Goal: Task Accomplishment & Management: Manage account settings

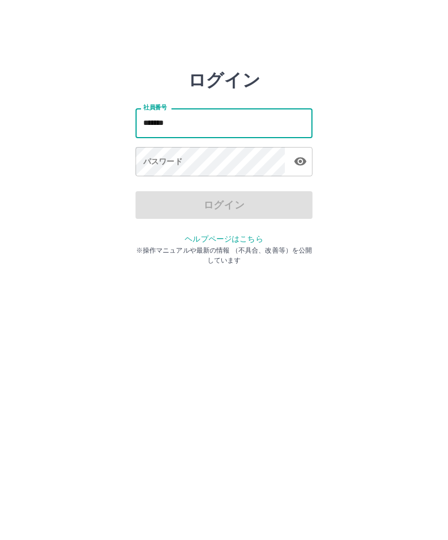
type input "*******"
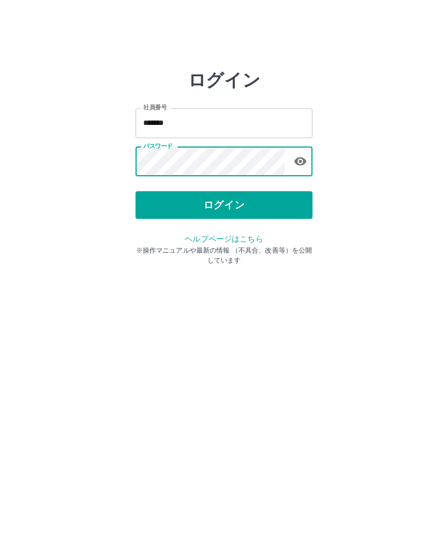
click at [295, 203] on button "ログイン" at bounding box center [223, 205] width 177 height 28
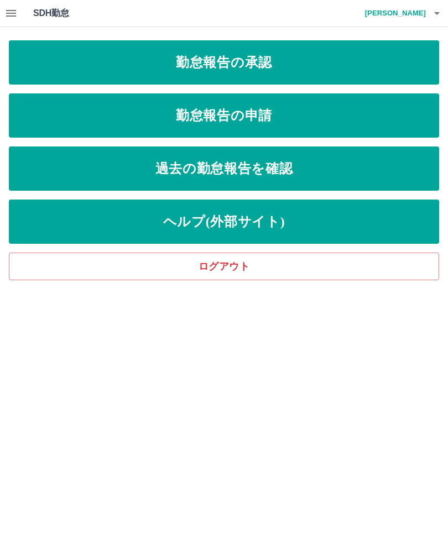
click at [357, 111] on link "勤怠報告の申請" at bounding box center [224, 115] width 430 height 44
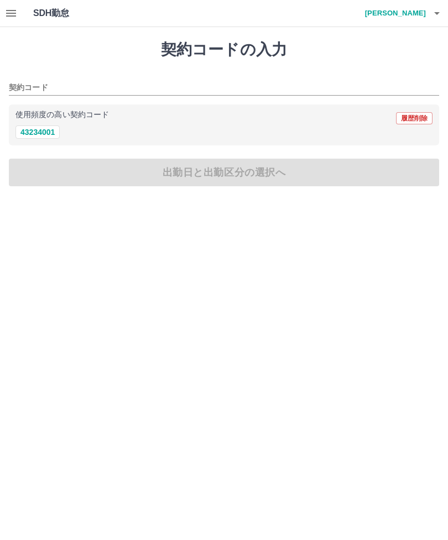
click at [5, 7] on icon "button" at bounding box center [10, 13] width 13 height 13
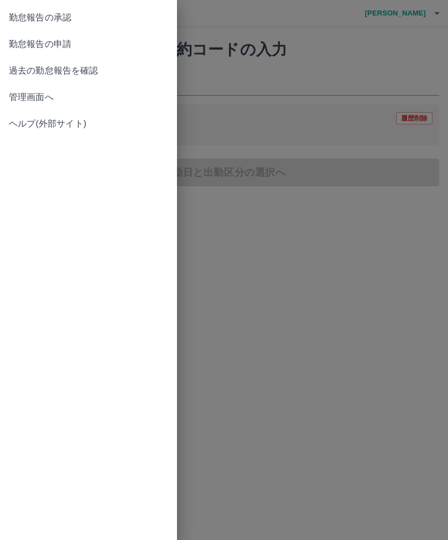
click at [133, 66] on span "過去の勤怠報告を確認" at bounding box center [88, 70] width 159 height 13
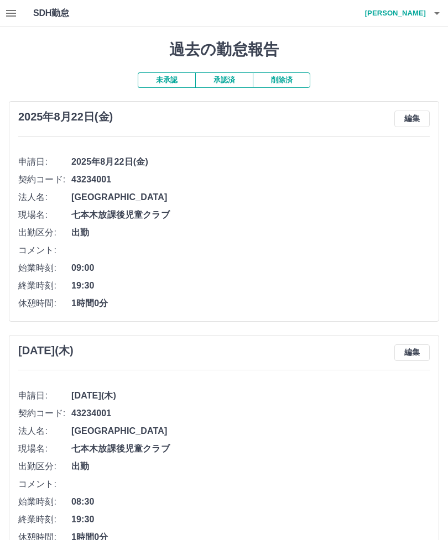
click at [17, 13] on icon "button" at bounding box center [10, 13] width 13 height 13
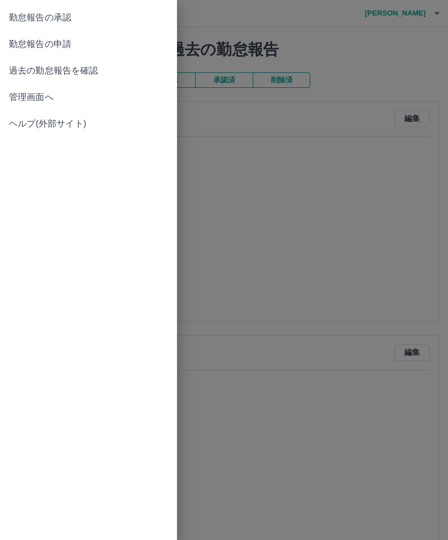
click at [118, 42] on span "勤怠報告の申請" at bounding box center [88, 44] width 159 height 13
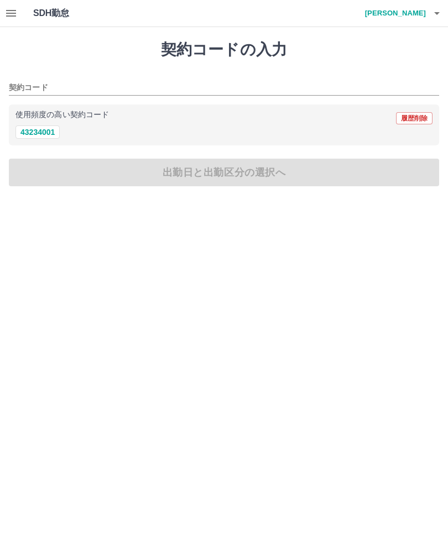
click at [44, 133] on button "43234001" at bounding box center [37, 131] width 44 height 13
type input "********"
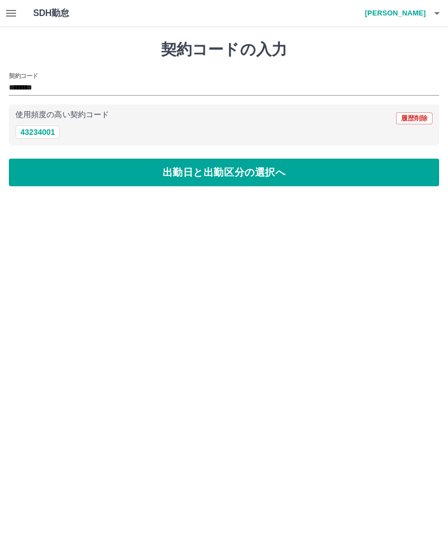
click at [291, 171] on button "出勤日と出勤区分の選択へ" at bounding box center [224, 173] width 430 height 28
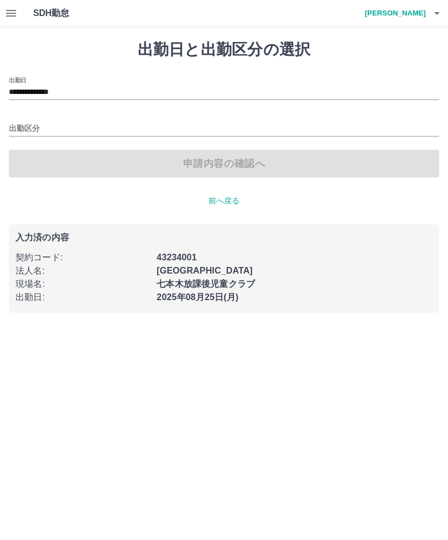
click at [170, 98] on input "**********" at bounding box center [224, 93] width 430 height 14
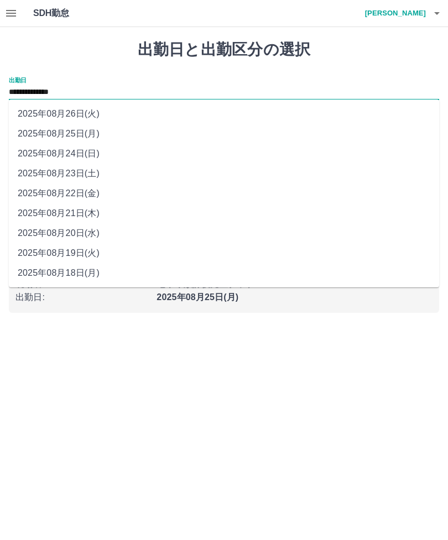
click at [368, 79] on div "**********" at bounding box center [224, 88] width 430 height 23
click at [8, 10] on icon "button" at bounding box center [11, 13] width 10 height 7
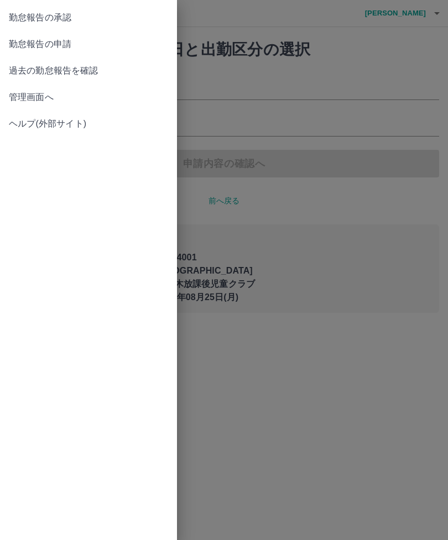
click at [301, 130] on div at bounding box center [224, 270] width 448 height 540
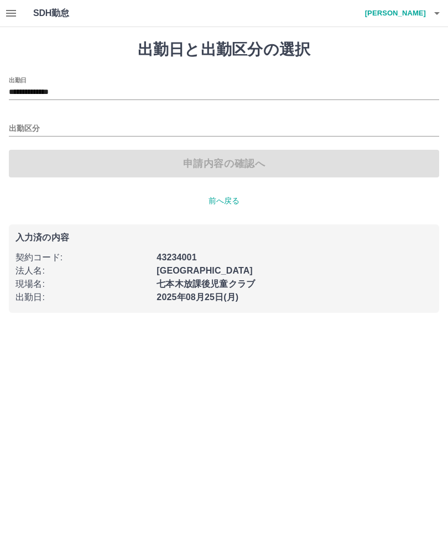
click at [15, 8] on icon "button" at bounding box center [10, 13] width 13 height 13
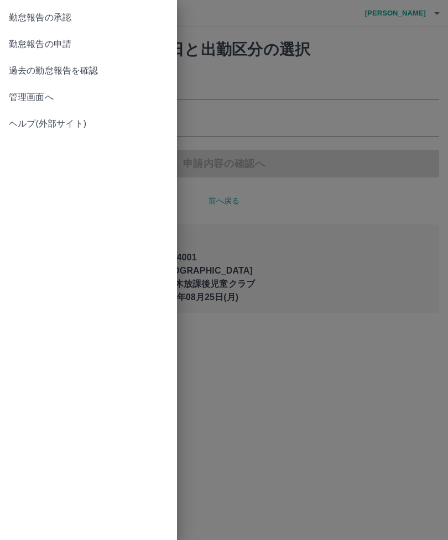
click at [99, 39] on span "勤怠報告の申請" at bounding box center [88, 44] width 159 height 13
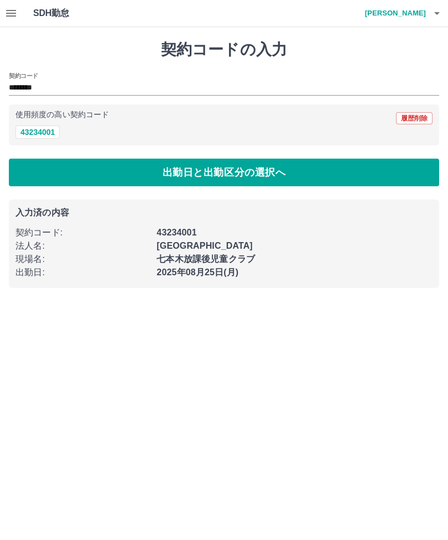
click at [7, 12] on icon "button" at bounding box center [10, 13] width 13 height 13
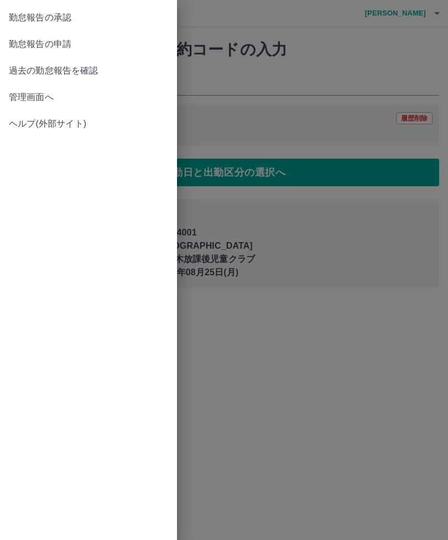
click at [112, 64] on link "過去の勤怠報告を確認" at bounding box center [88, 70] width 177 height 27
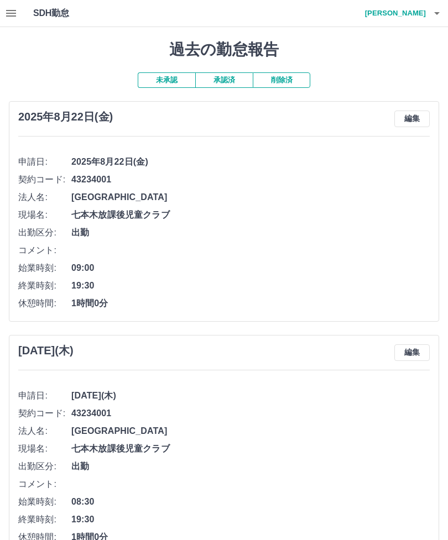
click at [13, 9] on icon "button" at bounding box center [10, 13] width 13 height 13
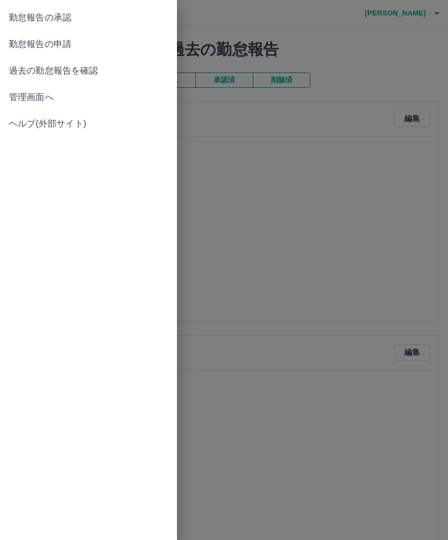
click at [101, 41] on span "勤怠報告の申請" at bounding box center [88, 44] width 159 height 13
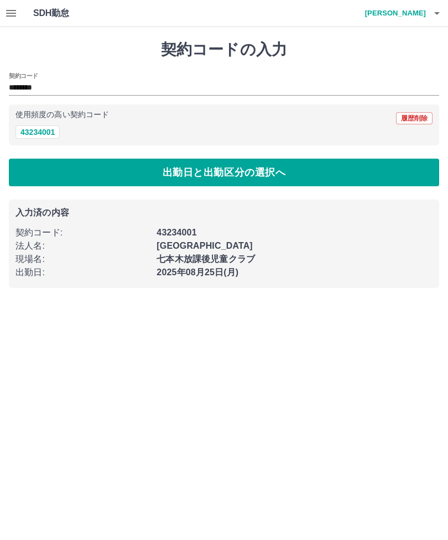
click at [359, 180] on button "出勤日と出勤区分の選択へ" at bounding box center [224, 173] width 430 height 28
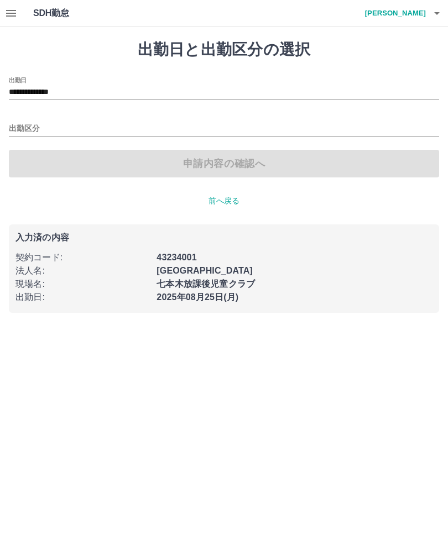
click at [129, 83] on div "**********" at bounding box center [224, 88] width 430 height 23
click at [129, 95] on input "**********" at bounding box center [224, 93] width 430 height 14
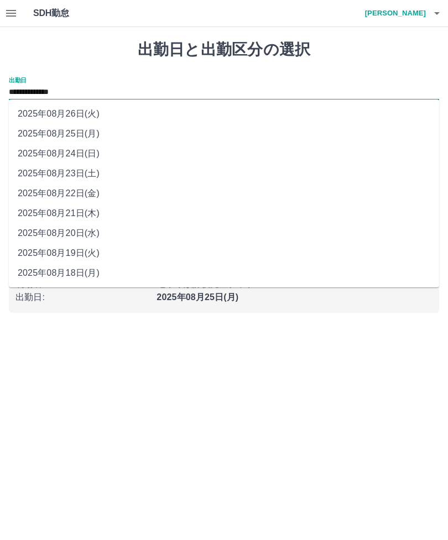
click at [94, 255] on li "2025年08月19日(火)" at bounding box center [224, 253] width 430 height 20
type input "**********"
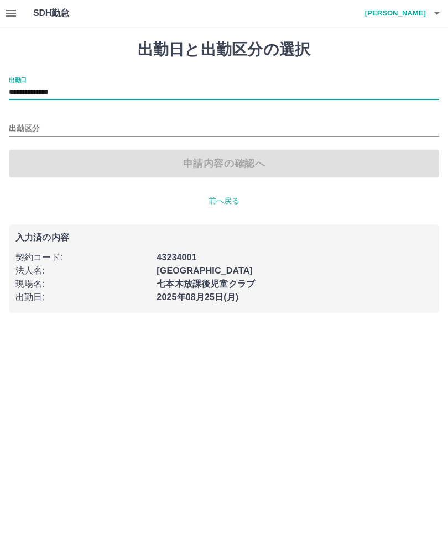
click at [251, 134] on input "出勤区分" at bounding box center [224, 129] width 430 height 14
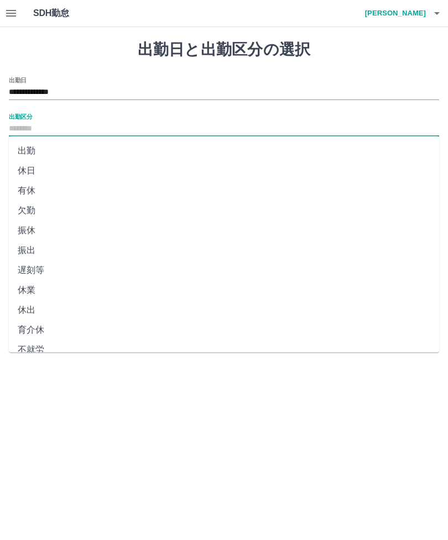
click at [209, 154] on li "出勤" at bounding box center [224, 151] width 430 height 20
type input "**"
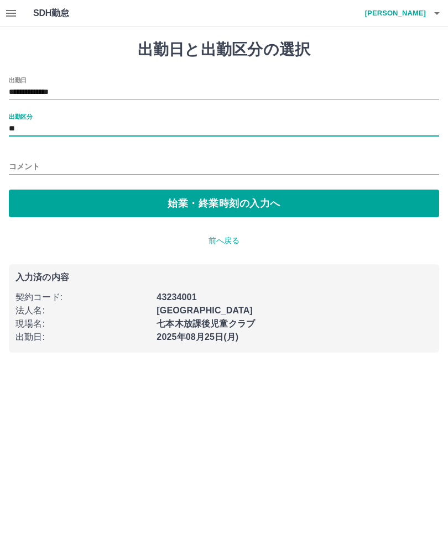
click at [208, 205] on button "始業・終業時刻の入力へ" at bounding box center [224, 204] width 430 height 28
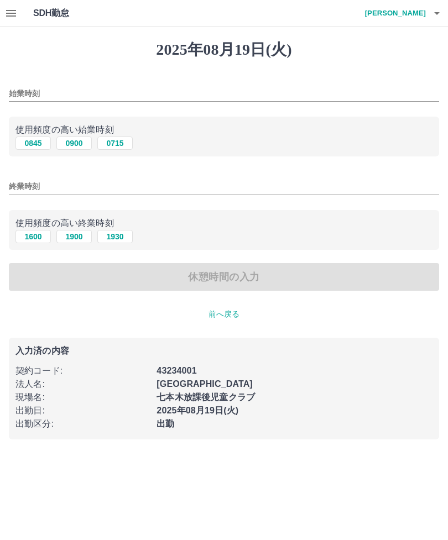
click at [76, 142] on button "0900" at bounding box center [73, 143] width 35 height 13
type input "****"
click at [75, 233] on button "1900" at bounding box center [73, 236] width 35 height 13
type input "****"
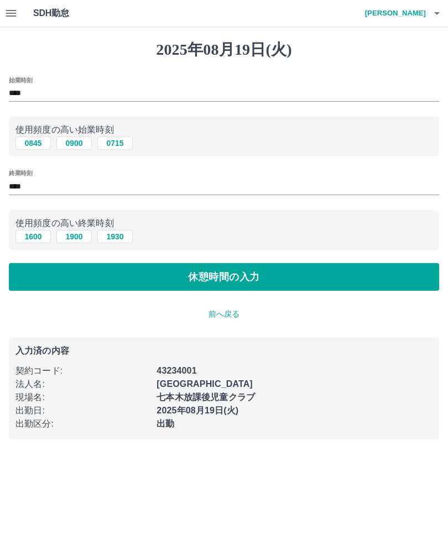
click at [297, 281] on button "休憩時間の入力" at bounding box center [224, 277] width 430 height 28
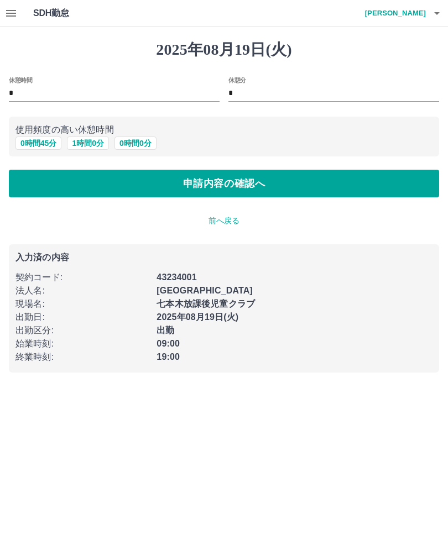
click at [87, 138] on button "1 時間 0 分" at bounding box center [88, 143] width 42 height 13
type input "*"
click at [190, 183] on button "申請内容の確認へ" at bounding box center [224, 184] width 430 height 28
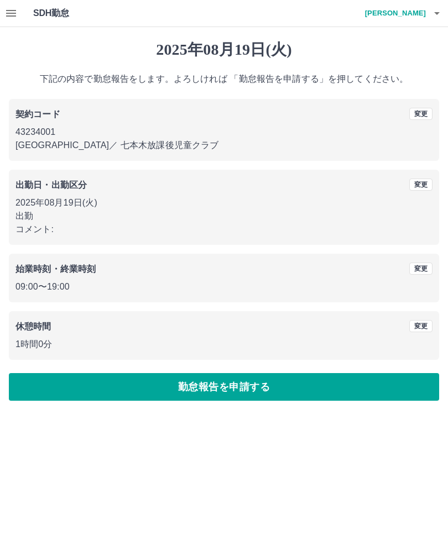
click at [352, 389] on button "勤怠報告を申請する" at bounding box center [224, 387] width 430 height 28
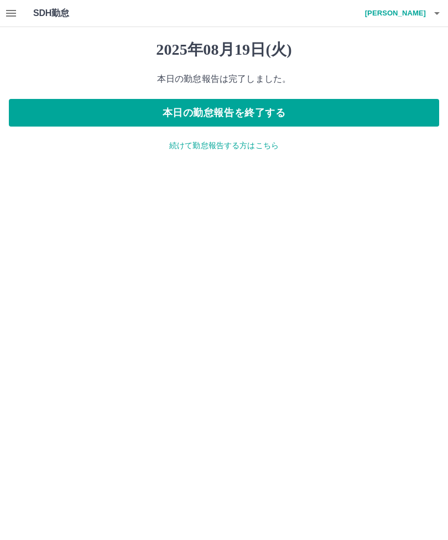
click at [256, 145] on p "続けて勤怠報告する方はこちら" at bounding box center [224, 146] width 430 height 12
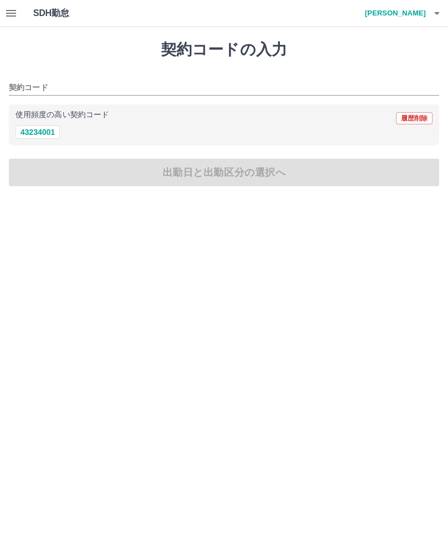
click at [49, 128] on button "43234001" at bounding box center [37, 131] width 44 height 13
type input "********"
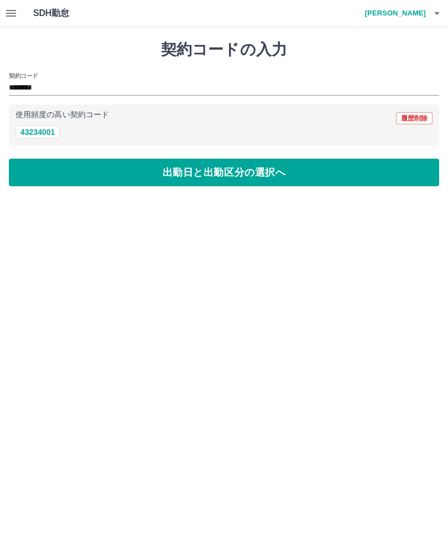
click at [160, 174] on button "出勤日と出勤区分の選択へ" at bounding box center [224, 173] width 430 height 28
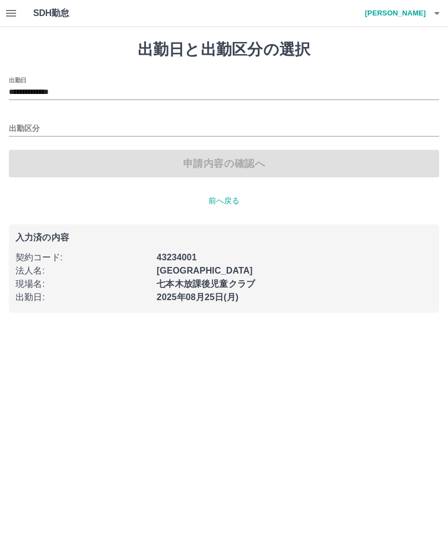
click at [194, 98] on input "**********" at bounding box center [224, 93] width 430 height 14
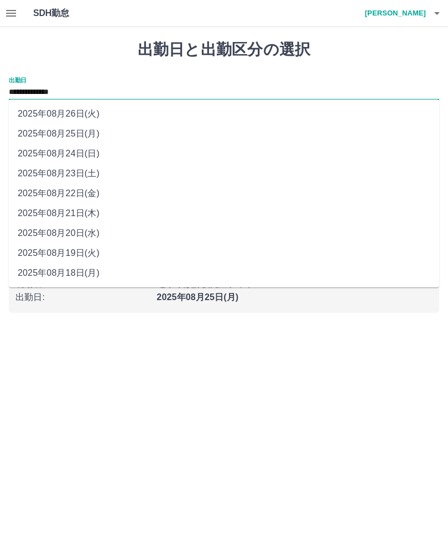
click at [103, 229] on li "2025年08月20日(水)" at bounding box center [224, 233] width 430 height 20
type input "**********"
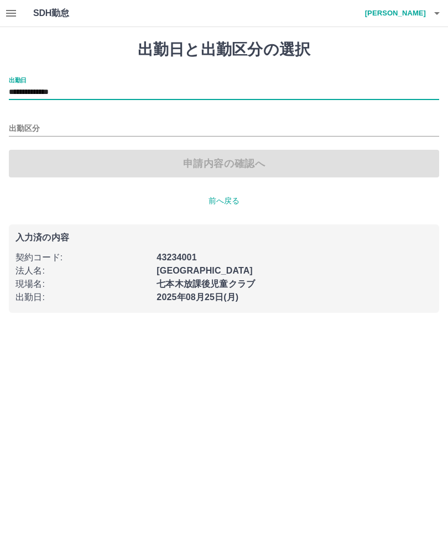
click at [247, 135] on input "出勤区分" at bounding box center [224, 129] width 430 height 14
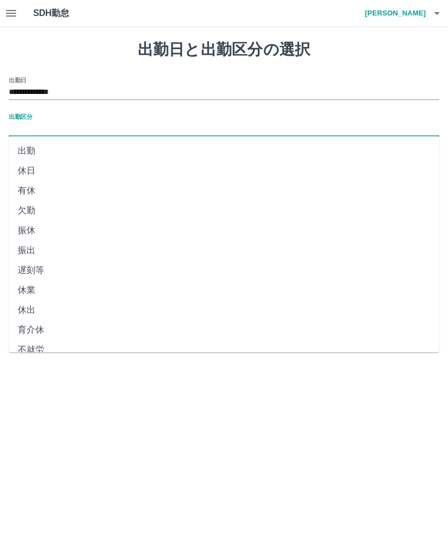
click at [229, 158] on li "出勤" at bounding box center [224, 151] width 430 height 20
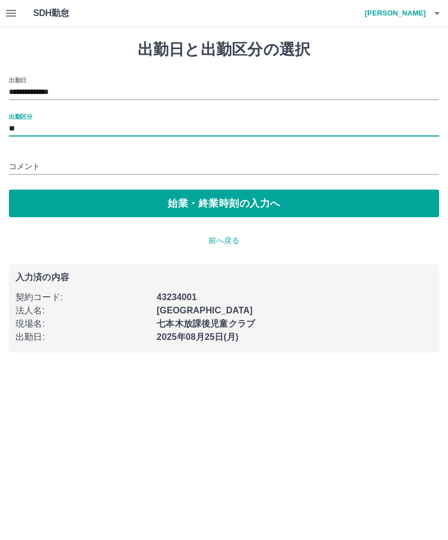
type input "**"
click at [213, 210] on button "始業・終業時刻の入力へ" at bounding box center [224, 204] width 430 height 28
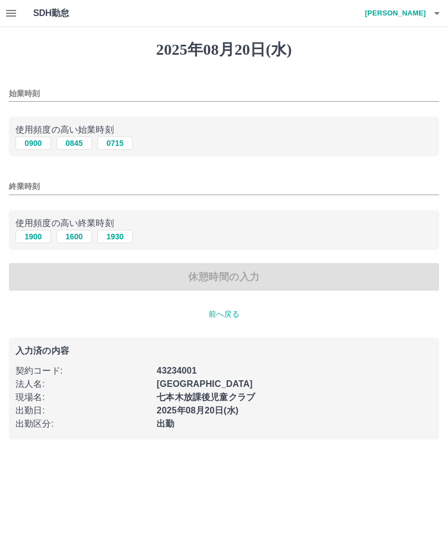
click at [29, 146] on button "0900" at bounding box center [32, 143] width 35 height 13
type input "****"
click at [150, 192] on input "終業時刻" at bounding box center [224, 187] width 430 height 16
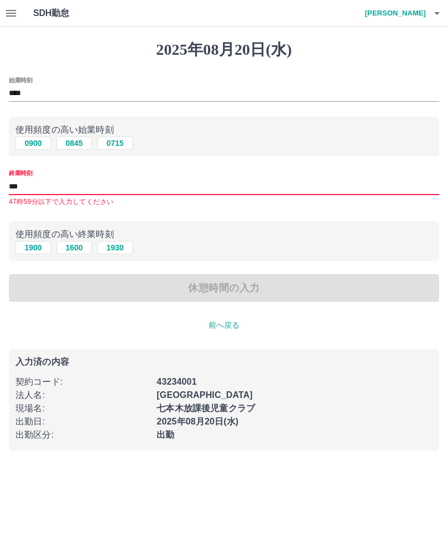
type input "****"
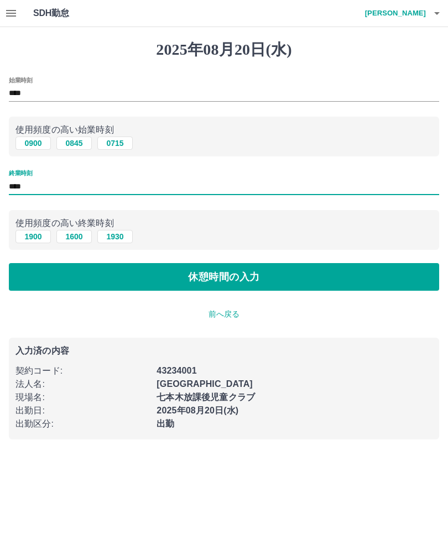
click at [358, 280] on button "休憩時間の入力" at bounding box center [224, 277] width 430 height 28
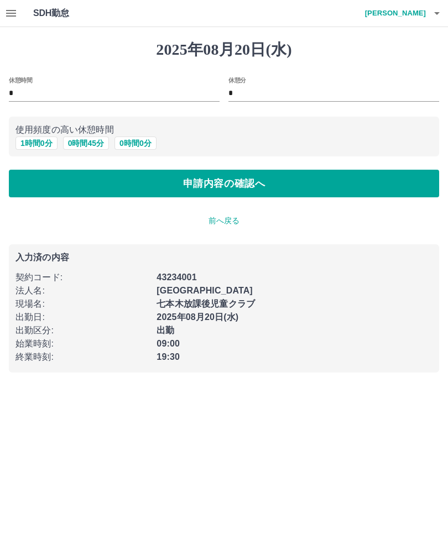
click at [34, 139] on button "1 時間 0 分" at bounding box center [36, 143] width 42 height 13
type input "*"
click at [300, 186] on button "申請内容の確認へ" at bounding box center [224, 184] width 430 height 28
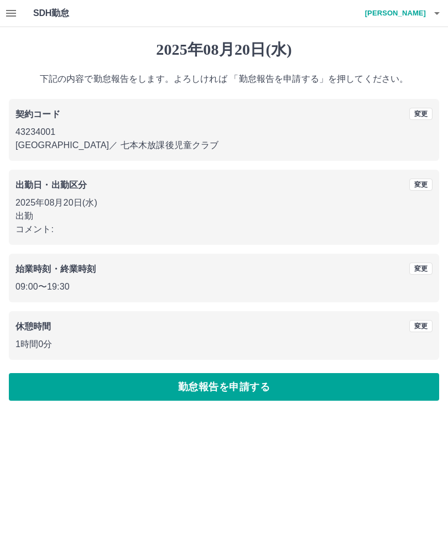
click at [324, 382] on button "勤怠報告を申請する" at bounding box center [224, 387] width 430 height 28
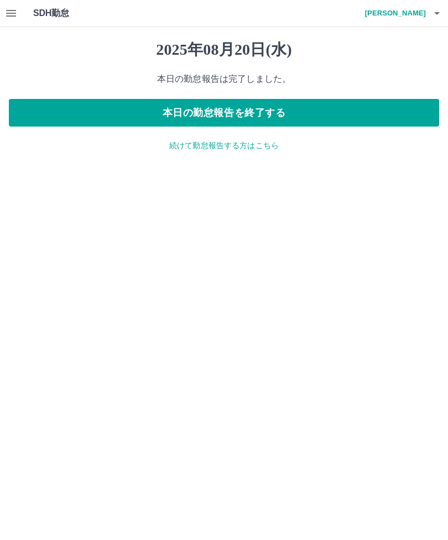
click at [260, 142] on p "続けて勤怠報告する方はこちら" at bounding box center [224, 146] width 430 height 12
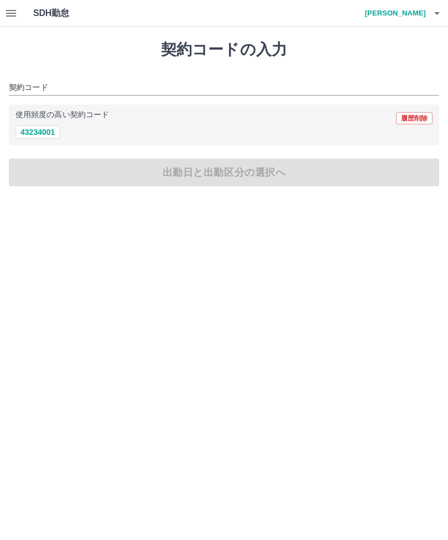
click at [9, 11] on icon "button" at bounding box center [11, 13] width 10 height 7
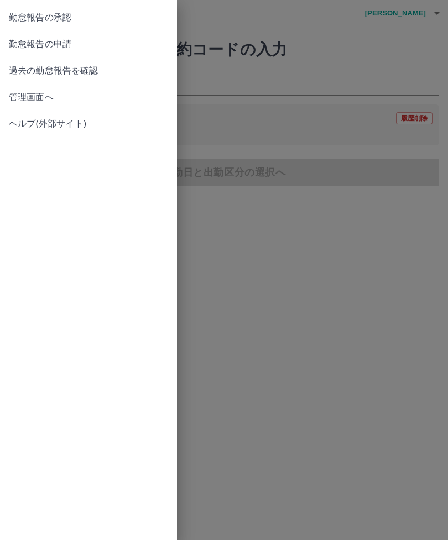
click at [145, 19] on span "勤怠報告の承認" at bounding box center [88, 17] width 159 height 13
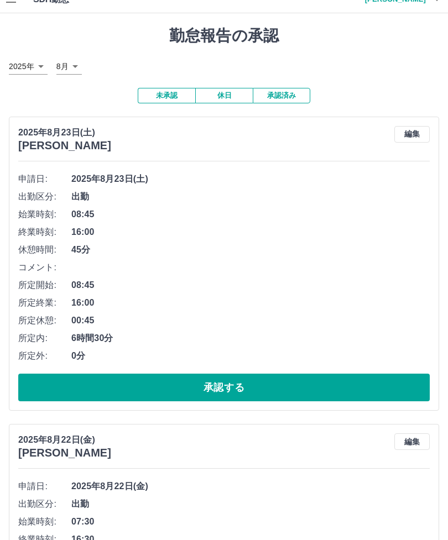
scroll to position [13, 0]
click at [331, 386] on button "承認する" at bounding box center [223, 388] width 411 height 28
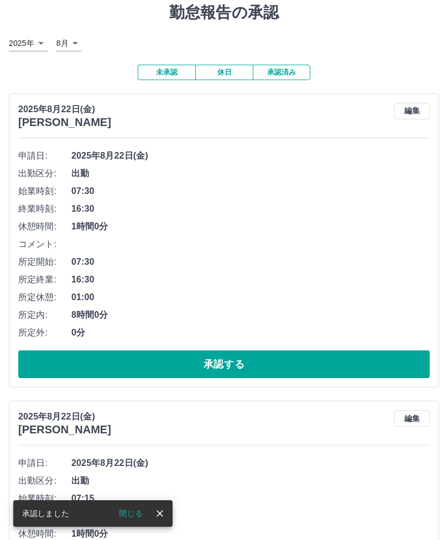
scroll to position [38, 0]
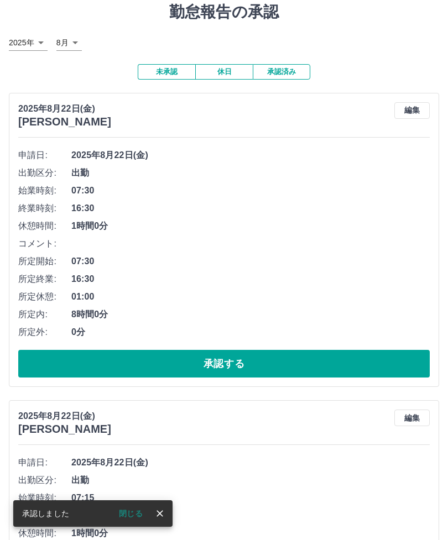
click at [363, 356] on button "承認する" at bounding box center [223, 364] width 411 height 28
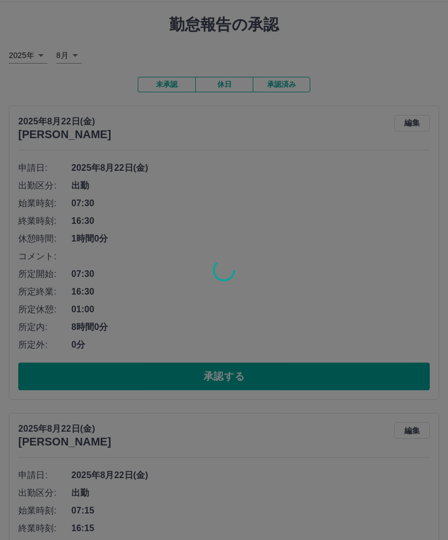
scroll to position [56, 0]
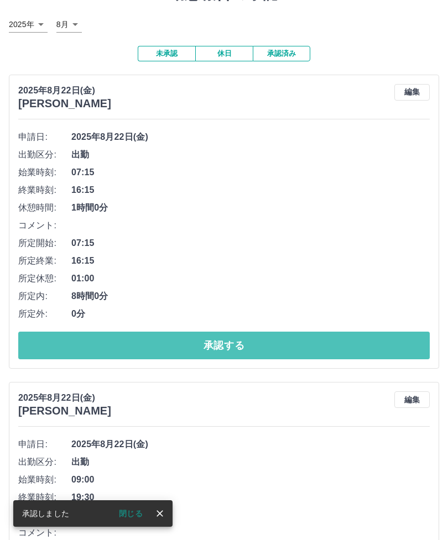
click at [350, 332] on button "承認する" at bounding box center [223, 346] width 411 height 28
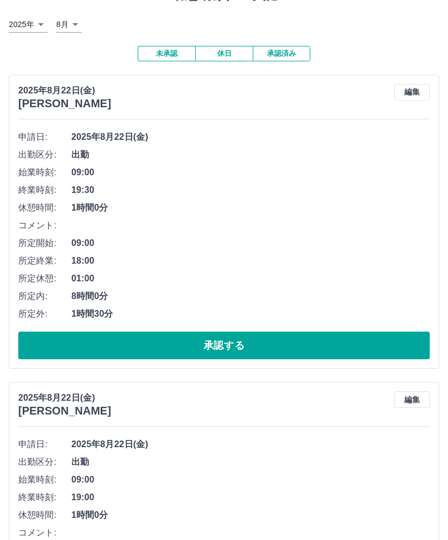
click at [298, 345] on button "承認する" at bounding box center [223, 346] width 411 height 28
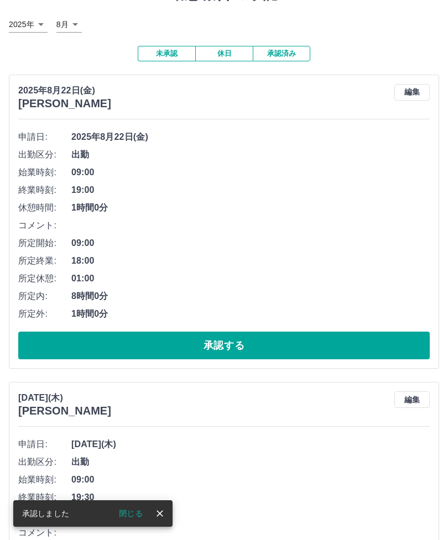
click at [332, 351] on button "承認する" at bounding box center [223, 346] width 411 height 28
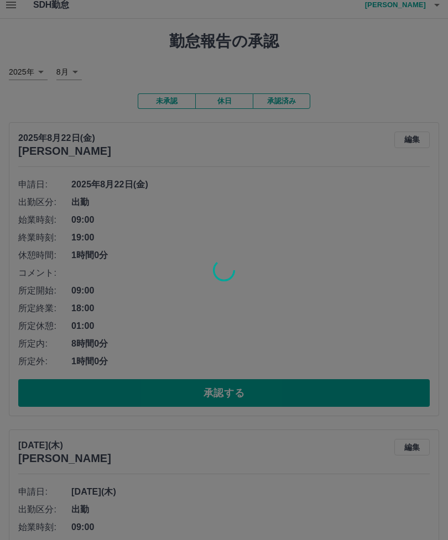
scroll to position [0, 0]
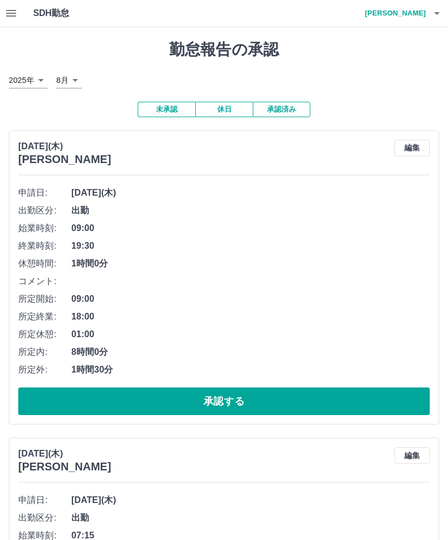
click at [416, 12] on h4 "後閑　沙弥香" at bounding box center [392, 13] width 66 height 27
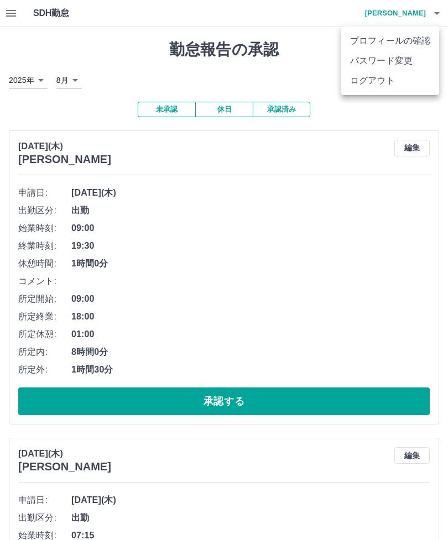
click at [390, 82] on li "ログアウト" at bounding box center [390, 81] width 98 height 20
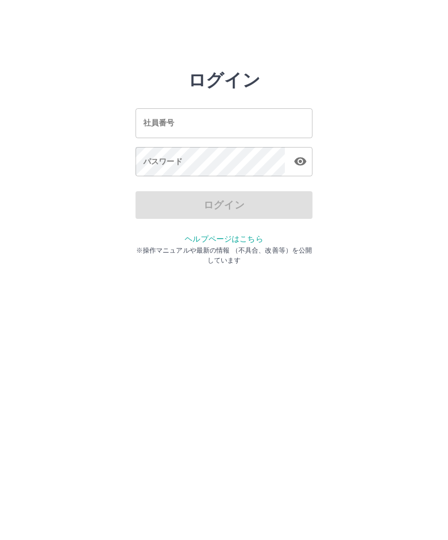
click at [277, 115] on input "社員番号" at bounding box center [223, 122] width 177 height 29
type input "*******"
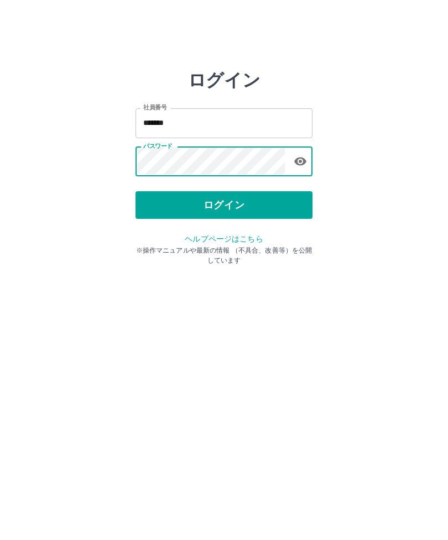
click at [284, 206] on button "ログイン" at bounding box center [223, 205] width 177 height 28
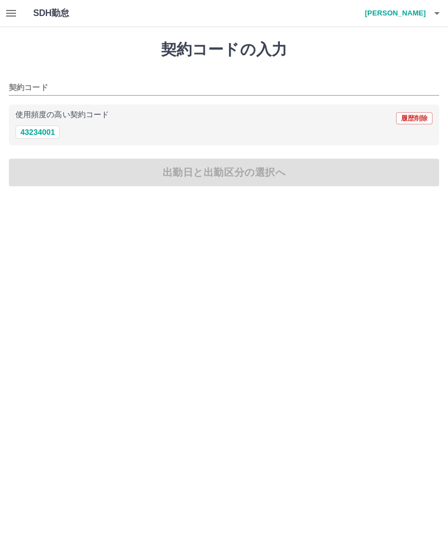
click at [8, 8] on icon "button" at bounding box center [10, 13] width 13 height 13
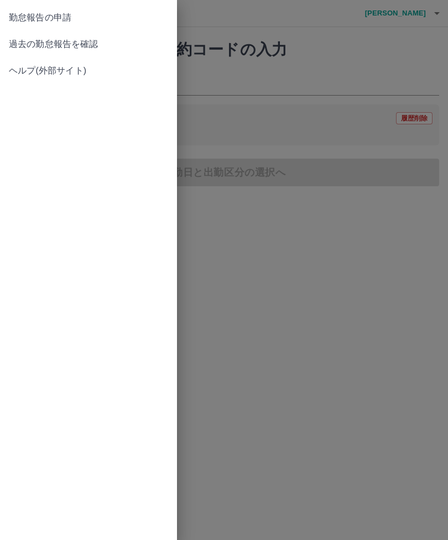
click at [18, 41] on span "過去の勤怠報告を確認" at bounding box center [88, 44] width 159 height 13
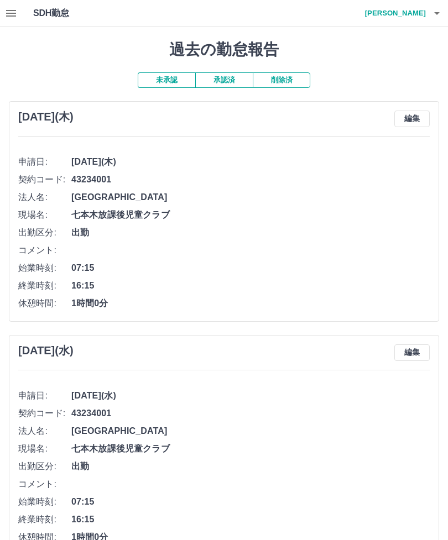
click at [3, 6] on button "button" at bounding box center [11, 13] width 22 height 27
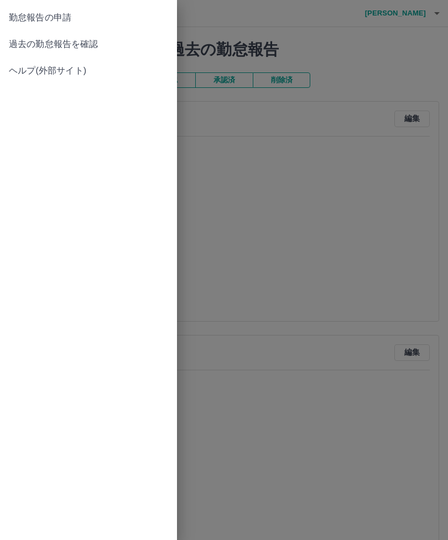
click at [150, 11] on link "勤怠報告の申請" at bounding box center [88, 17] width 177 height 27
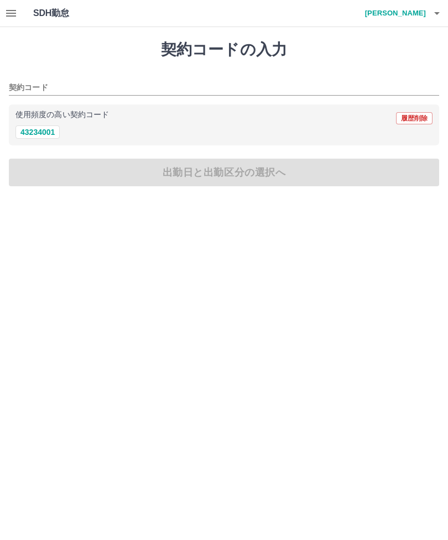
click at [47, 138] on button "43234001" at bounding box center [37, 131] width 44 height 13
type input "********"
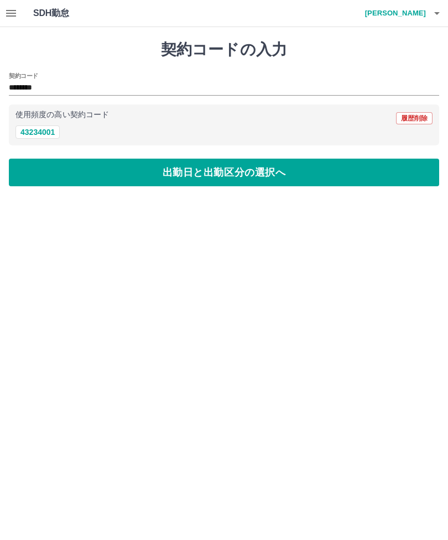
click at [256, 178] on button "出勤日と出勤区分の選択へ" at bounding box center [224, 173] width 430 height 28
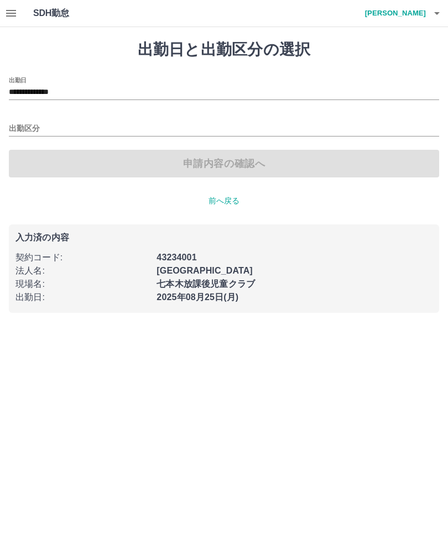
click at [294, 92] on input "**********" at bounding box center [224, 93] width 430 height 14
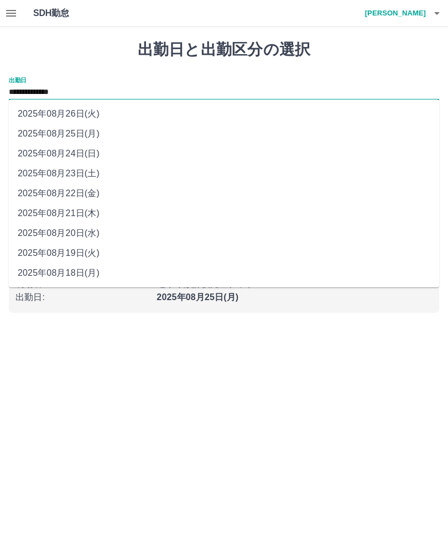
click at [164, 176] on li "2025年08月23日(土)" at bounding box center [224, 174] width 430 height 20
type input "**********"
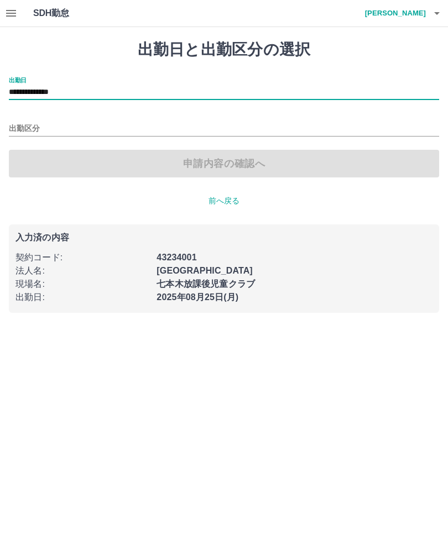
click at [227, 130] on input "出勤区分" at bounding box center [224, 129] width 430 height 14
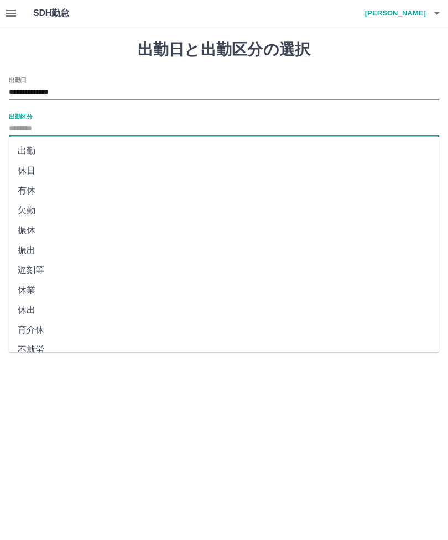
click at [181, 152] on li "出勤" at bounding box center [224, 151] width 430 height 20
type input "**"
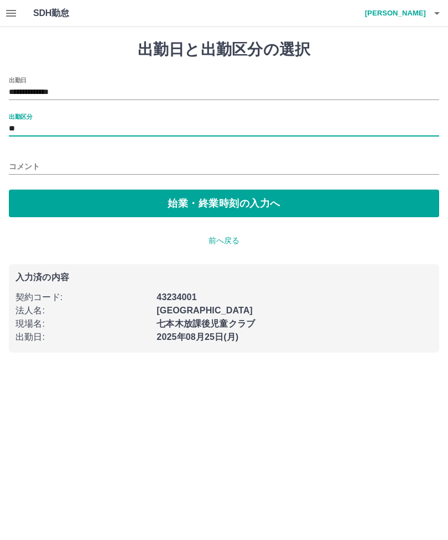
click at [281, 201] on button "始業・終業時刻の入力へ" at bounding box center [224, 204] width 430 height 28
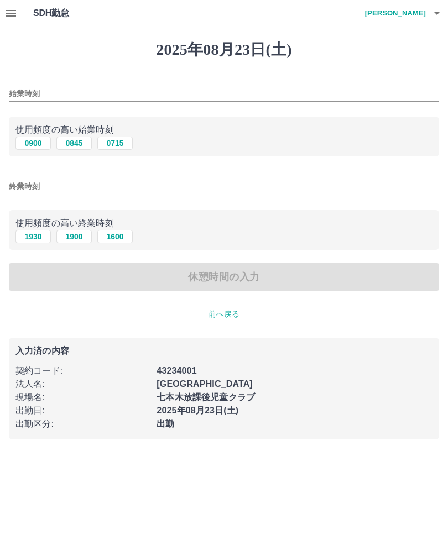
click at [77, 140] on button "0845" at bounding box center [73, 143] width 35 height 13
type input "****"
click at [119, 233] on button "1600" at bounding box center [114, 236] width 35 height 13
type input "****"
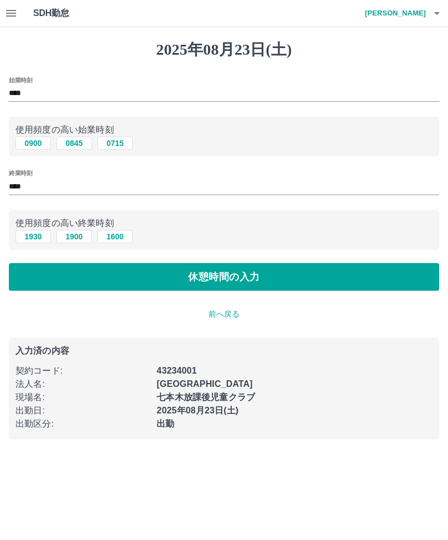
click at [323, 281] on button "休憩時間の入力" at bounding box center [224, 277] width 430 height 28
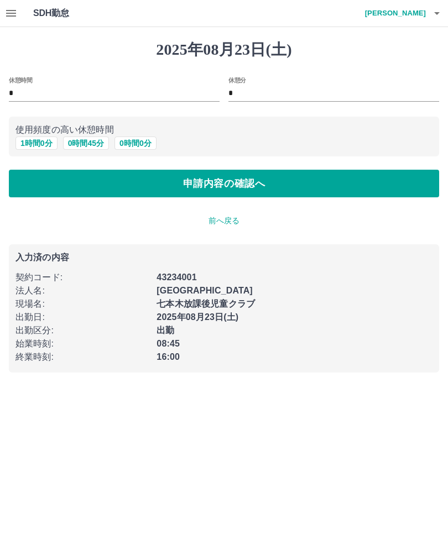
click at [92, 140] on button "0 時間 45 分" at bounding box center [86, 143] width 46 height 13
type input "**"
click at [329, 191] on button "申請内容の確認へ" at bounding box center [224, 184] width 430 height 28
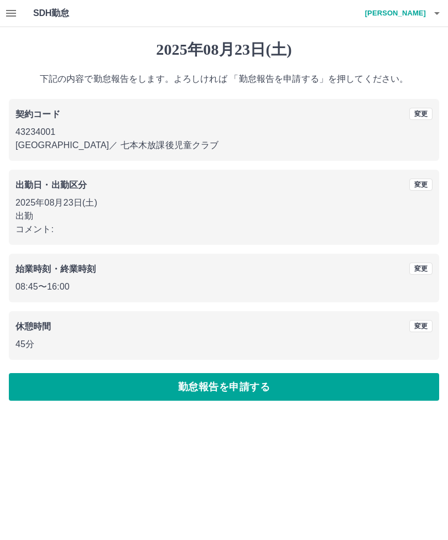
click at [318, 386] on button "勤怠報告を申請する" at bounding box center [224, 387] width 430 height 28
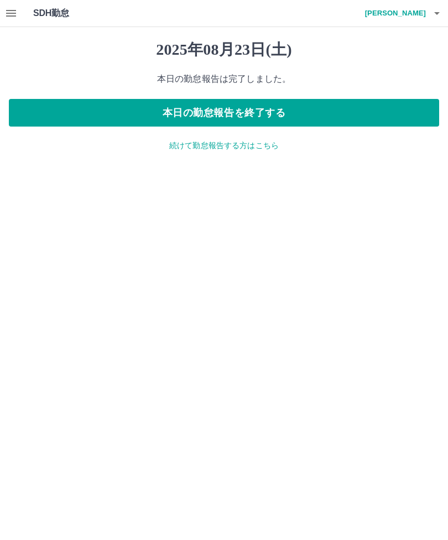
click at [299, 106] on button "本日の勤怠報告を終了する" at bounding box center [224, 113] width 430 height 28
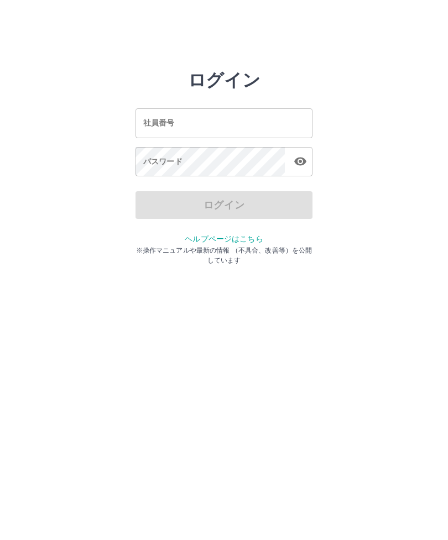
click at [268, 125] on input "社員番号" at bounding box center [223, 122] width 177 height 29
type input "*******"
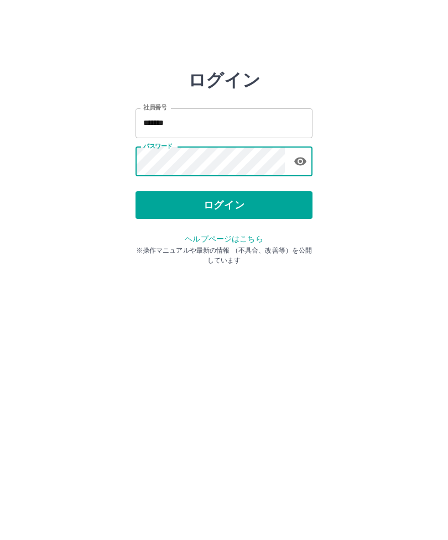
click at [293, 202] on button "ログイン" at bounding box center [223, 205] width 177 height 28
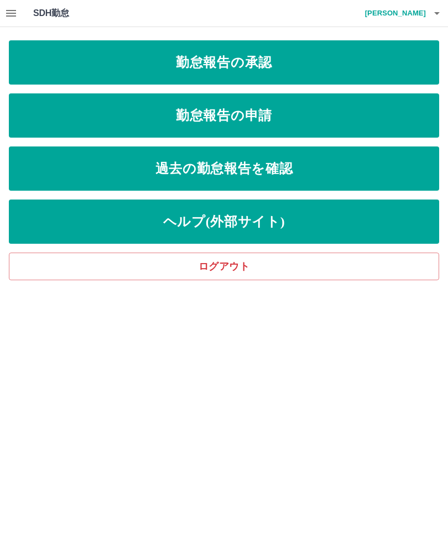
click at [300, 159] on link "過去の勤怠報告を確認" at bounding box center [224, 168] width 430 height 44
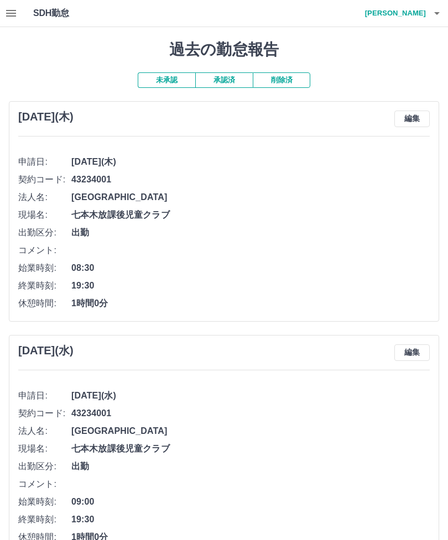
click at [7, 7] on icon "button" at bounding box center [10, 13] width 13 height 13
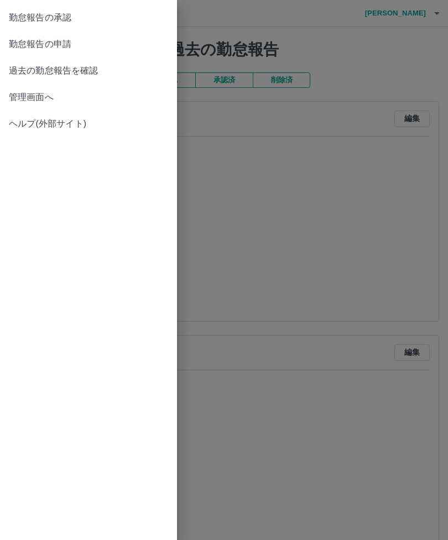
click at [124, 12] on span "勤怠報告の承認" at bounding box center [88, 17] width 159 height 13
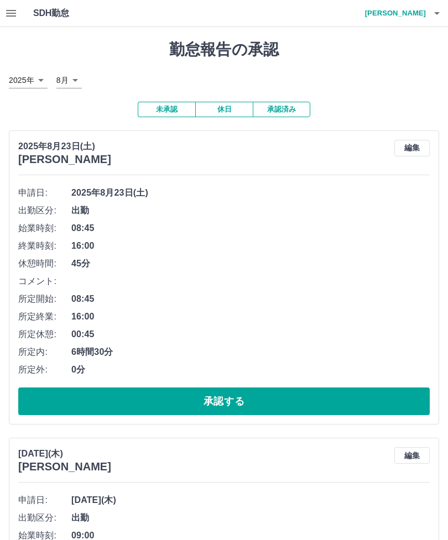
click at [284, 396] on button "承認する" at bounding box center [223, 401] width 411 height 28
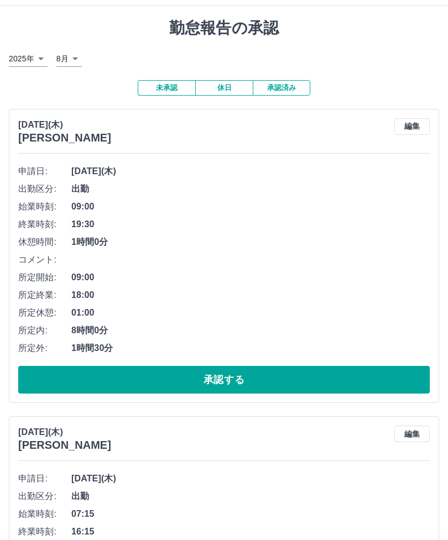
scroll to position [34, 0]
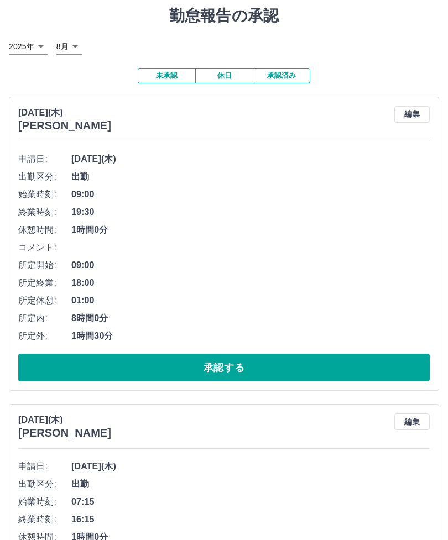
click at [378, 369] on button "承認する" at bounding box center [223, 368] width 411 height 28
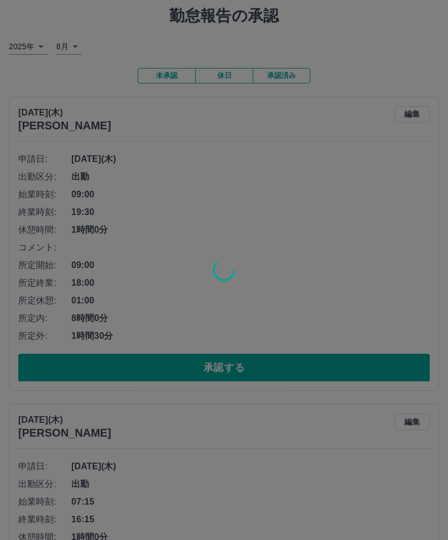
scroll to position [33, 0]
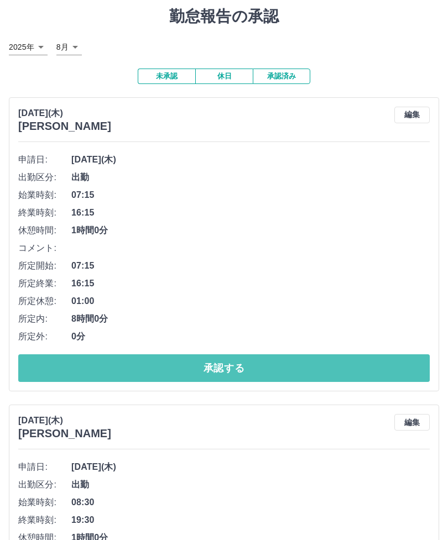
click at [340, 369] on button "承認する" at bounding box center [223, 368] width 411 height 28
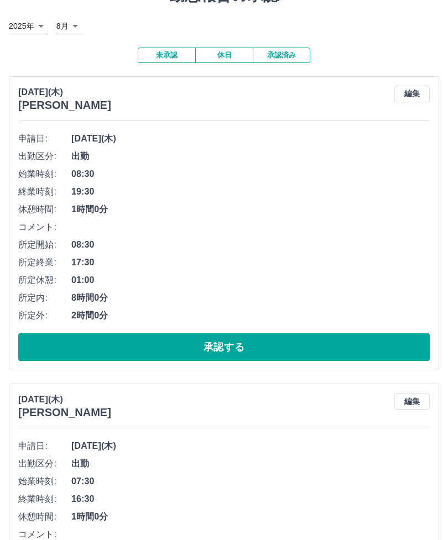
scroll to position [48, 0]
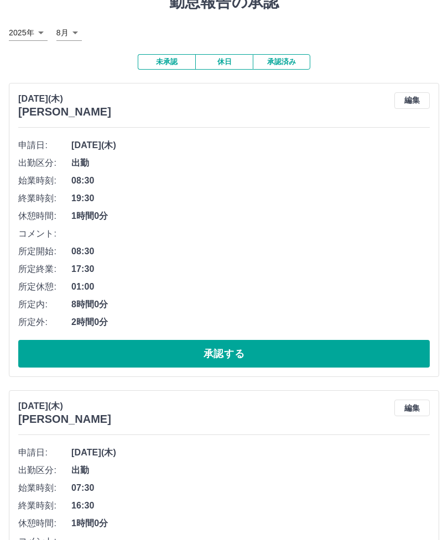
click at [313, 359] on button "承認する" at bounding box center [223, 354] width 411 height 28
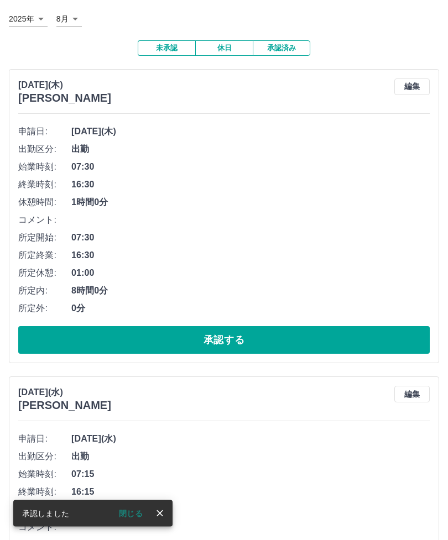
scroll to position [61, 0]
click at [371, 338] on button "承認する" at bounding box center [223, 340] width 411 height 28
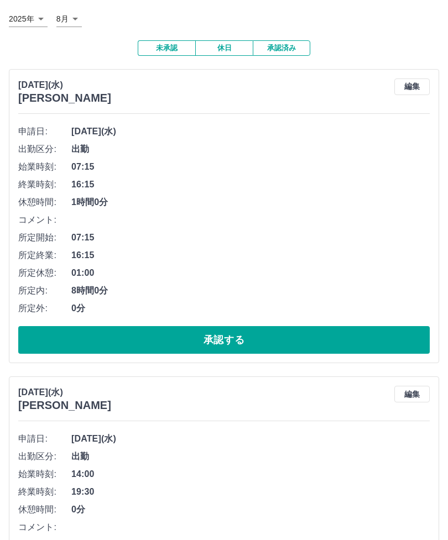
click at [329, 344] on button "承認する" at bounding box center [223, 340] width 411 height 28
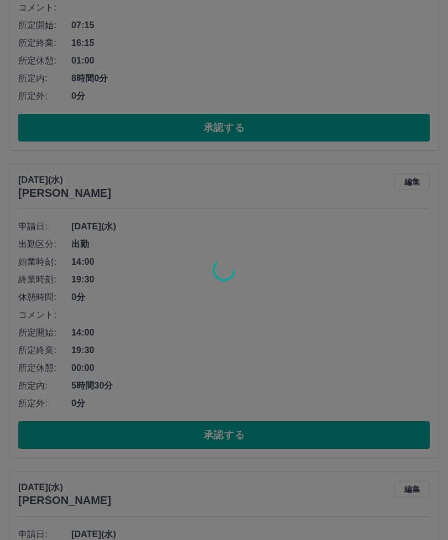
scroll to position [274, 0]
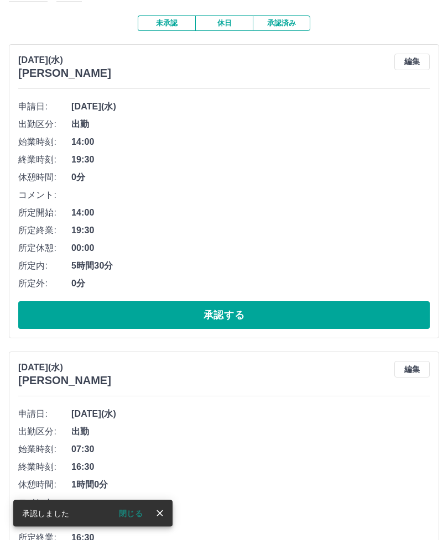
click at [357, 315] on button "承認する" at bounding box center [223, 316] width 411 height 28
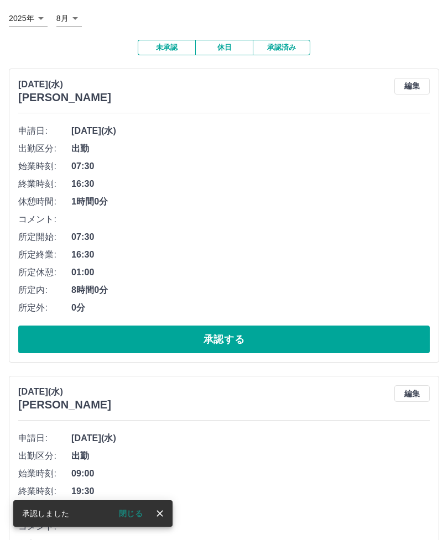
scroll to position [61, 0]
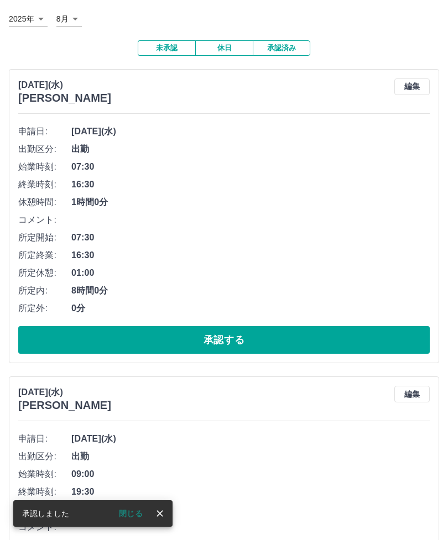
click at [370, 332] on button "承認する" at bounding box center [223, 340] width 411 height 28
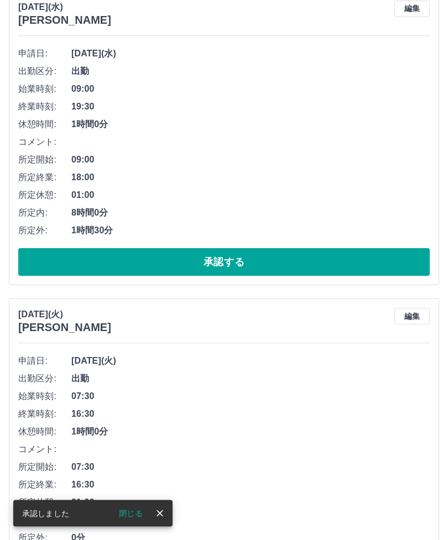
scroll to position [14, 0]
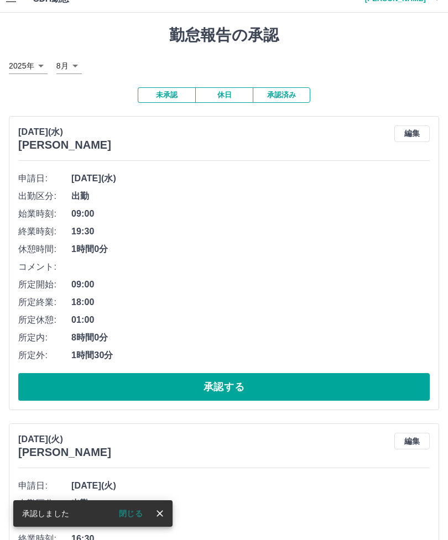
click at [335, 390] on button "承認する" at bounding box center [223, 387] width 411 height 28
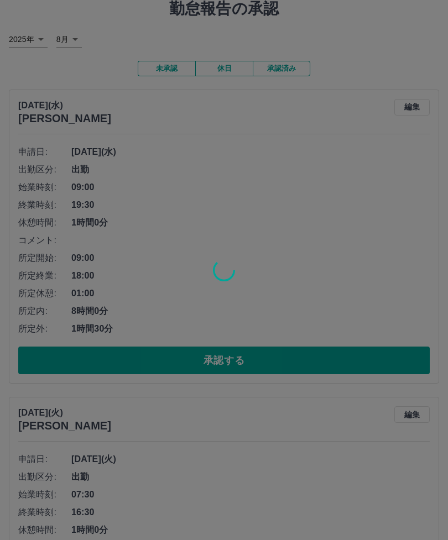
scroll to position [40, 0]
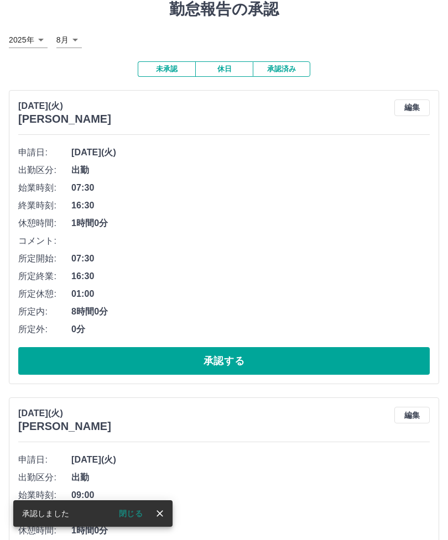
click at [332, 359] on button "承認する" at bounding box center [223, 361] width 411 height 28
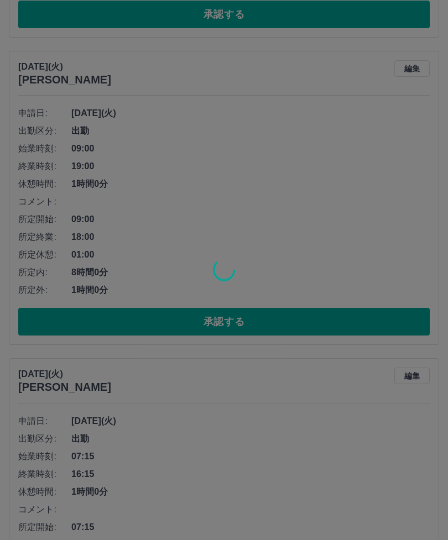
scroll to position [387, 0]
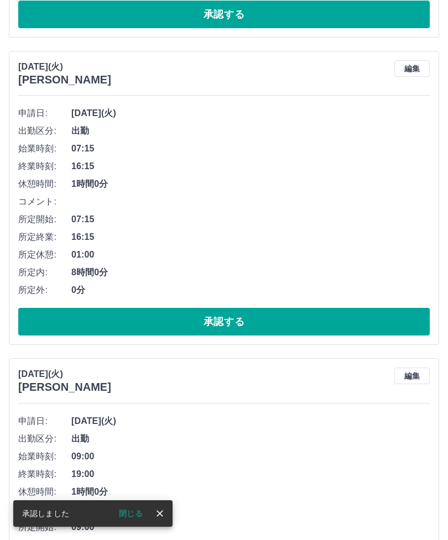
click at [349, 329] on button "承認する" at bounding box center [223, 322] width 411 height 28
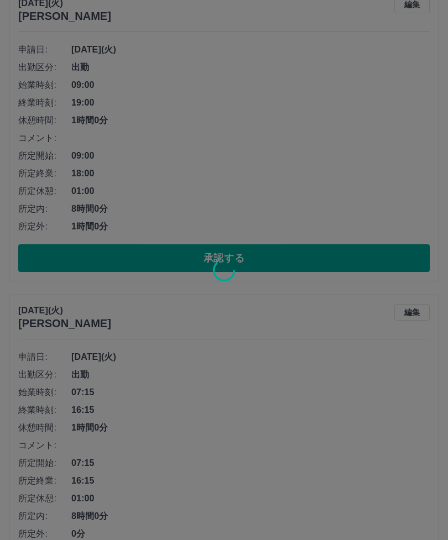
scroll to position [134, 0]
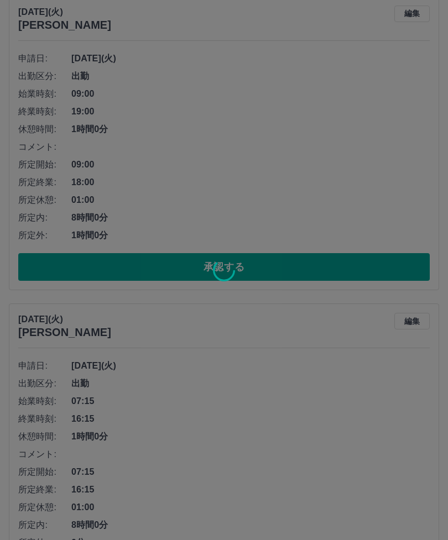
click at [339, 261] on div at bounding box center [224, 270] width 448 height 540
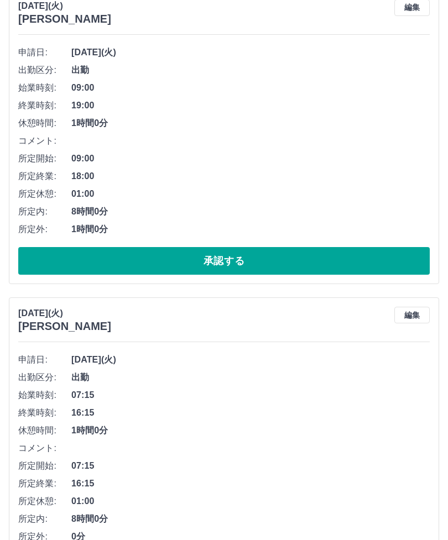
scroll to position [140, 0]
click at [334, 261] on button "承認する" at bounding box center [223, 261] width 411 height 28
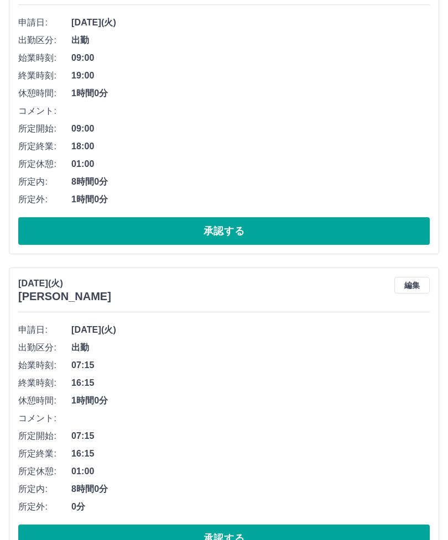
scroll to position [129, 0]
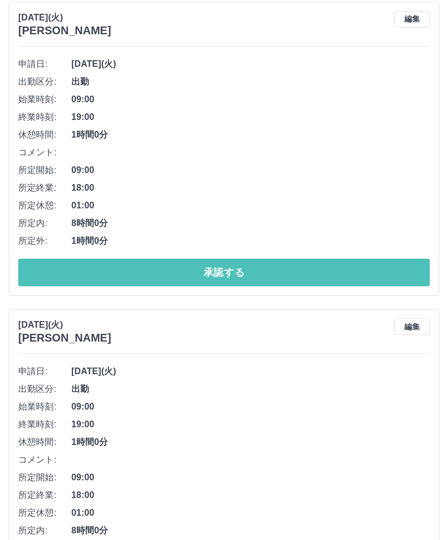
click at [323, 274] on button "承認する" at bounding box center [223, 273] width 411 height 28
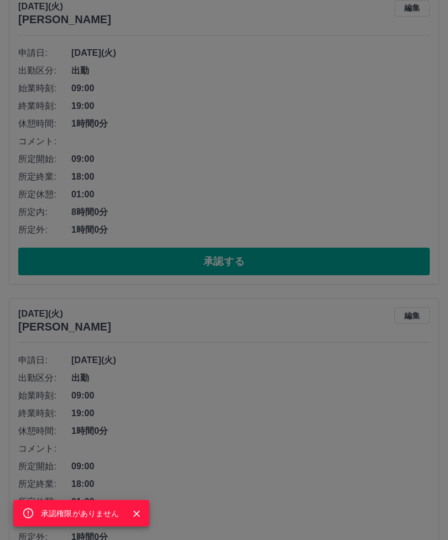
scroll to position [140, 0]
click at [144, 522] on button "Close" at bounding box center [136, 514] width 17 height 17
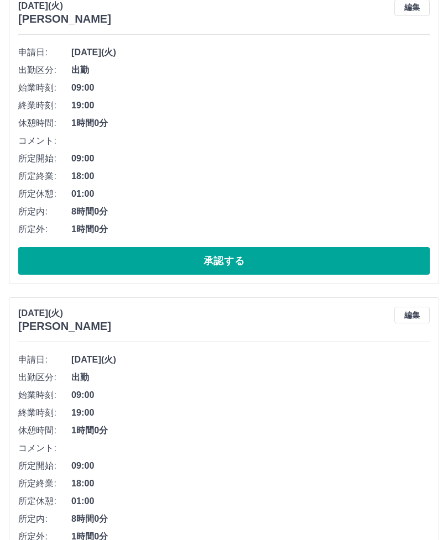
click at [230, 257] on button "承認する" at bounding box center [223, 261] width 411 height 28
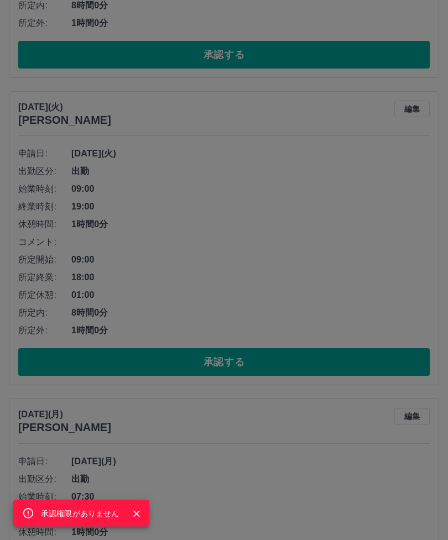
click at [134, 517] on icon "Close" at bounding box center [136, 514] width 7 height 7
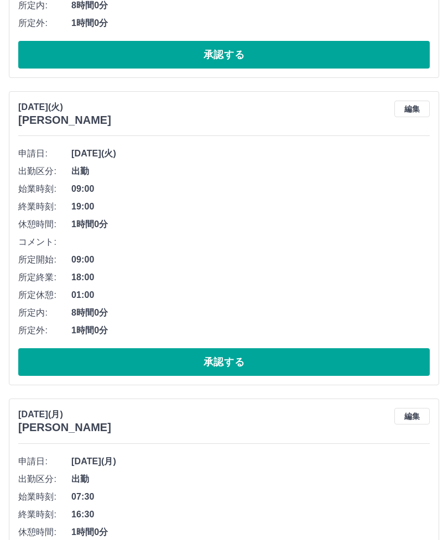
click at [303, 366] on button "承認する" at bounding box center [223, 362] width 411 height 28
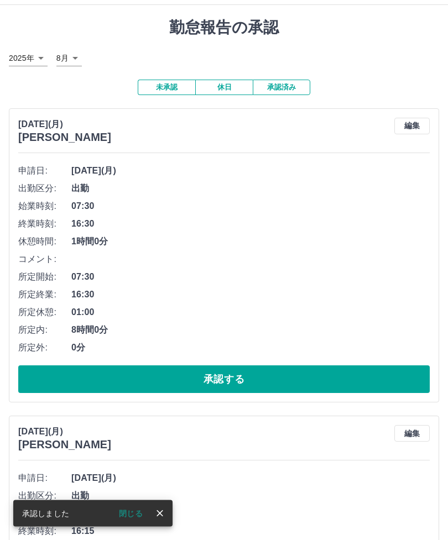
scroll to position [0, 0]
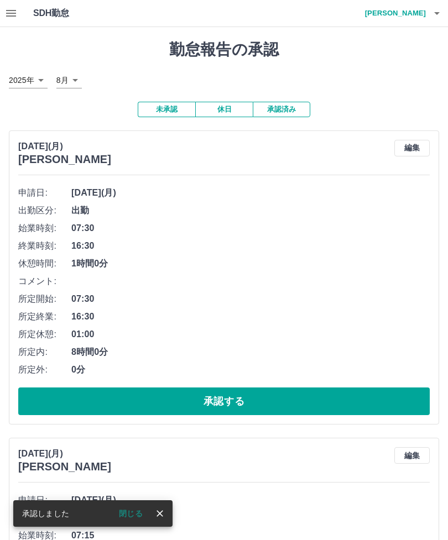
click at [287, 103] on button "承認済み" at bounding box center [281, 109] width 57 height 15
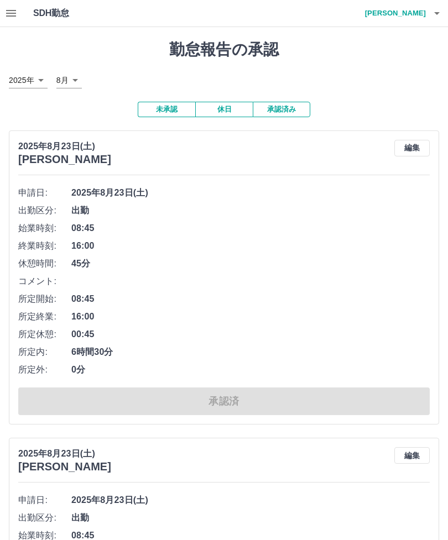
click at [169, 109] on button "未承認" at bounding box center [166, 109] width 57 height 15
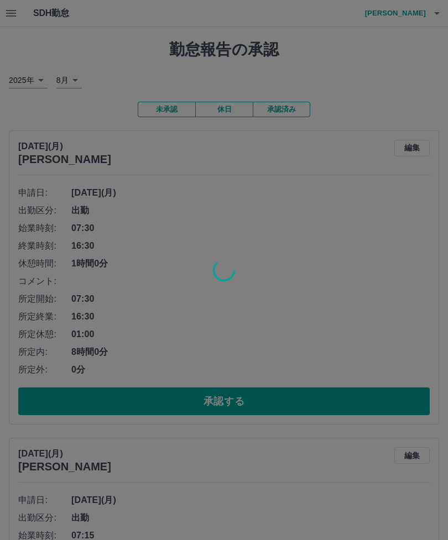
click at [248, 394] on div at bounding box center [224, 270] width 448 height 540
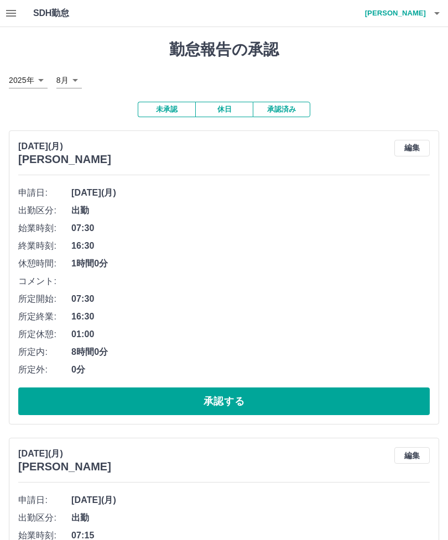
click at [266, 394] on button "承認する" at bounding box center [223, 401] width 411 height 28
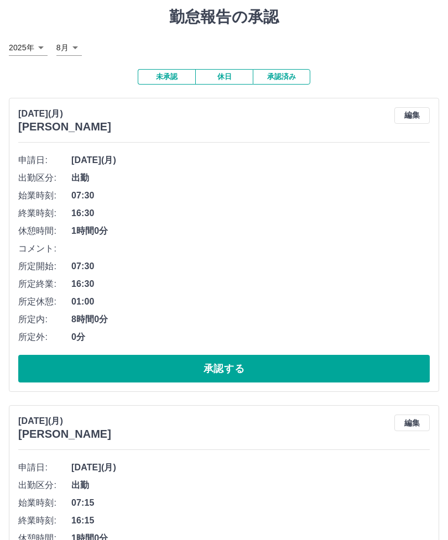
scroll to position [33, 0]
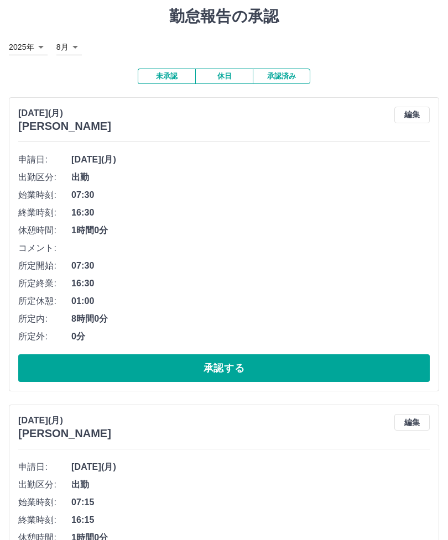
click at [310, 364] on button "承認する" at bounding box center [223, 368] width 411 height 28
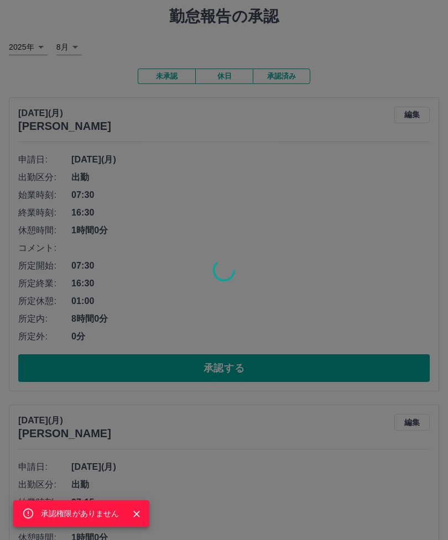
click at [137, 522] on button "Close" at bounding box center [136, 514] width 17 height 17
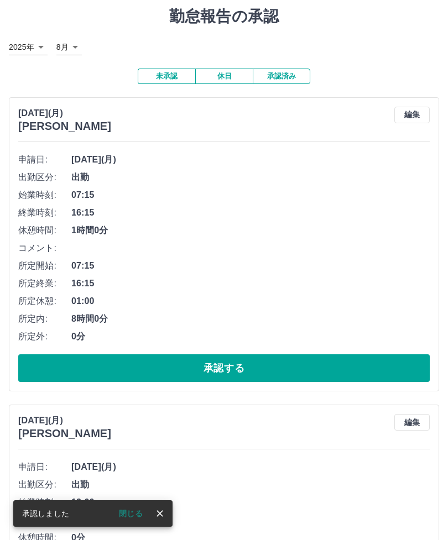
click at [243, 363] on button "承認する" at bounding box center [223, 368] width 411 height 28
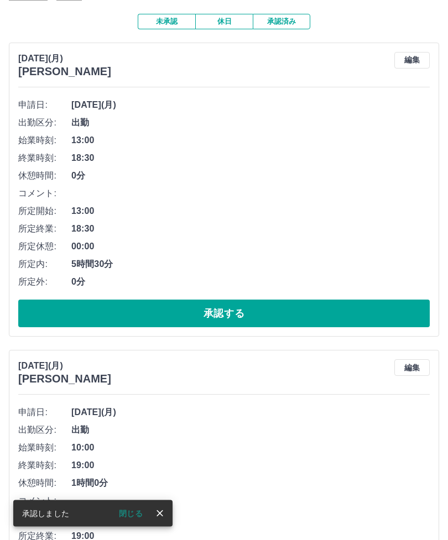
scroll to position [80, 0]
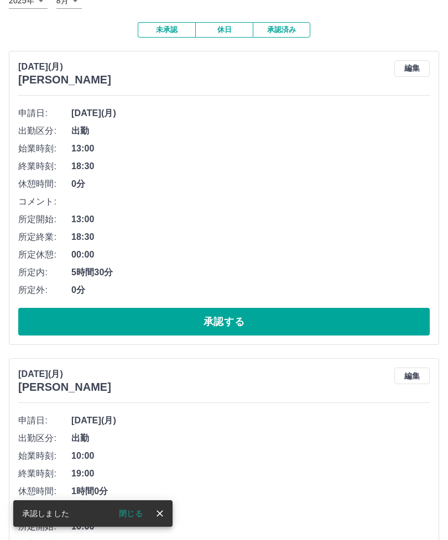
click at [305, 310] on button "承認する" at bounding box center [223, 322] width 411 height 28
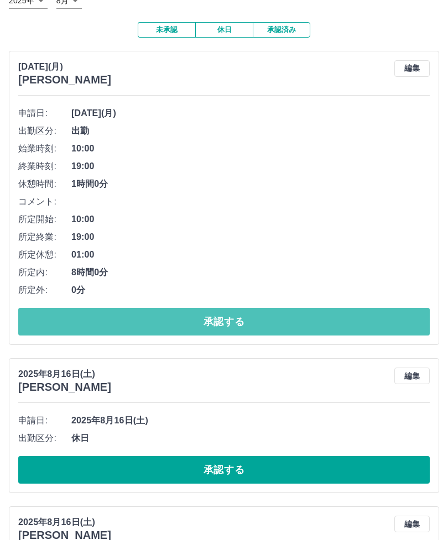
click at [378, 321] on button "承認する" at bounding box center [223, 322] width 411 height 28
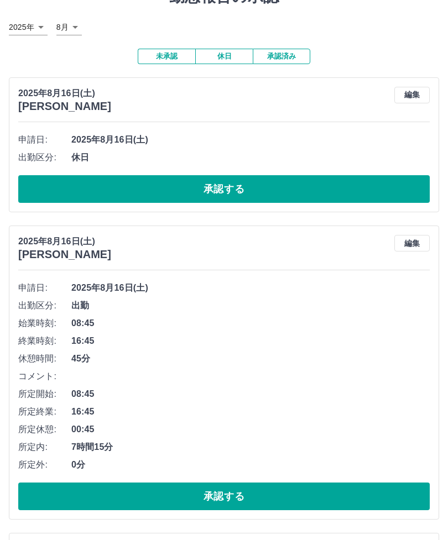
scroll to position [53, 0]
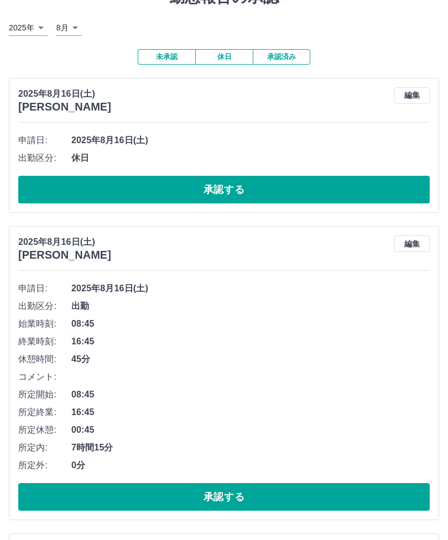
click at [233, 188] on button "承認する" at bounding box center [223, 190] width 411 height 28
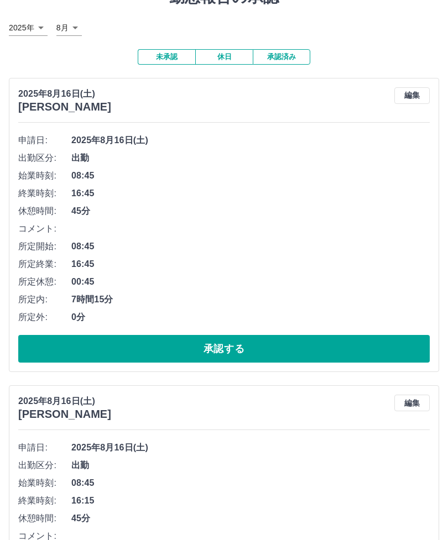
click at [228, 339] on button "承認する" at bounding box center [223, 349] width 411 height 28
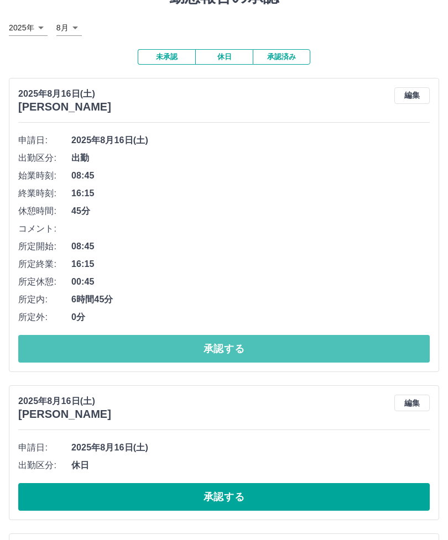
click at [389, 343] on button "承認する" at bounding box center [223, 349] width 411 height 28
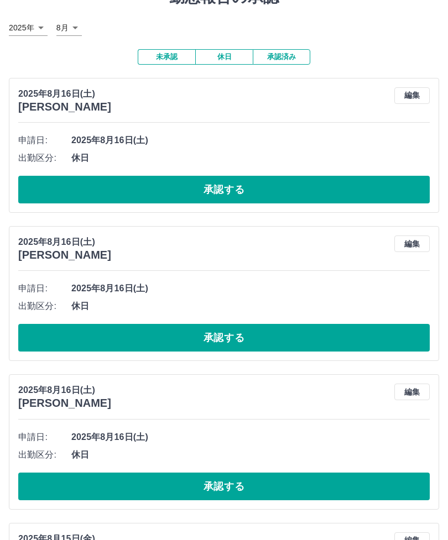
click at [285, 184] on button "承認する" at bounding box center [223, 190] width 411 height 28
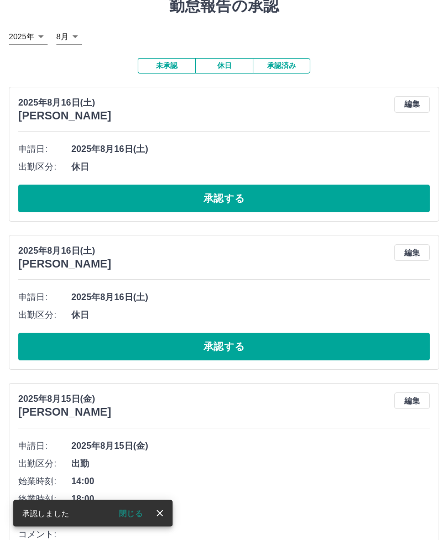
scroll to position [36, 0]
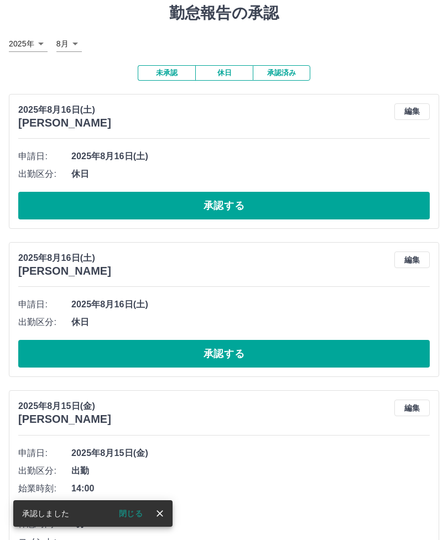
click at [348, 203] on button "承認する" at bounding box center [223, 206] width 411 height 28
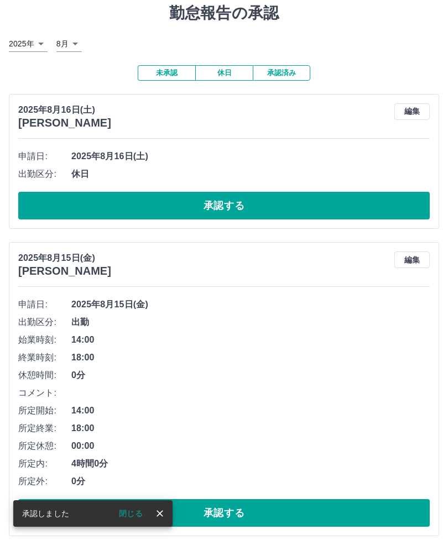
click at [359, 201] on button "承認する" at bounding box center [223, 206] width 411 height 28
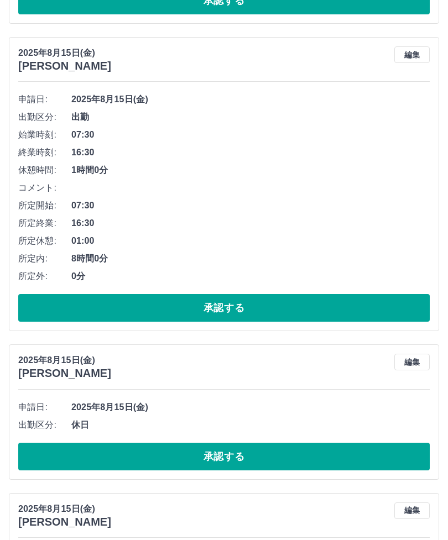
scroll to position [403, 0]
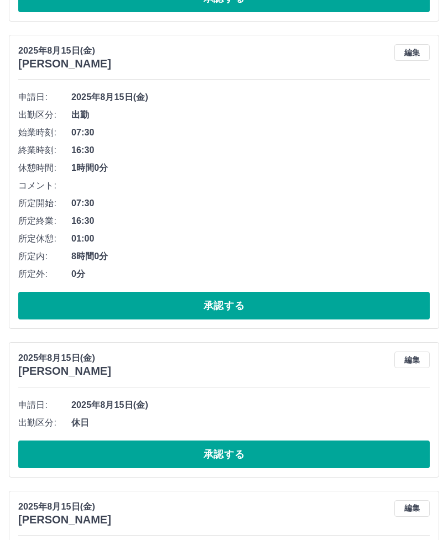
click at [322, 306] on button "承認する" at bounding box center [223, 306] width 411 height 28
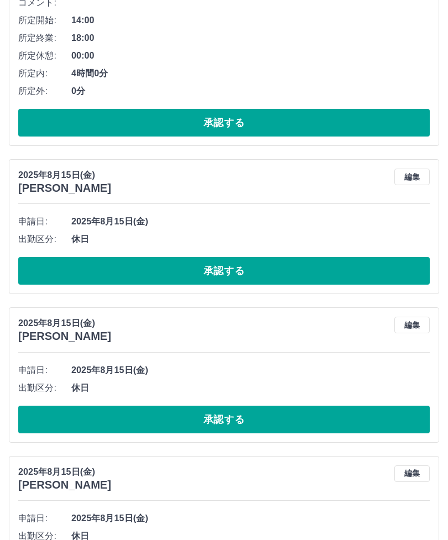
scroll to position [279, 0]
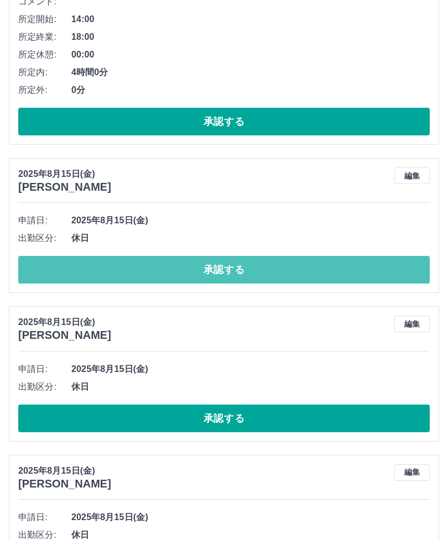
click at [384, 263] on button "承認する" at bounding box center [223, 270] width 411 height 28
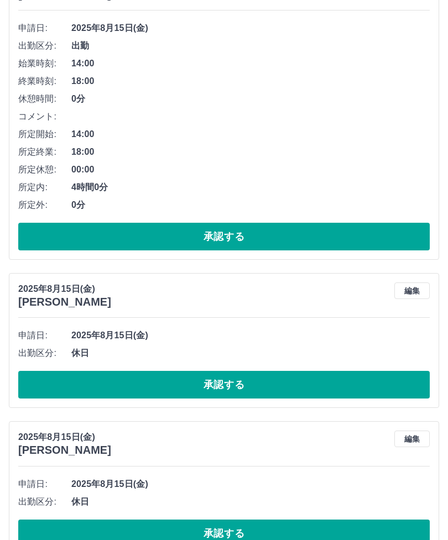
scroll to position [108, 0]
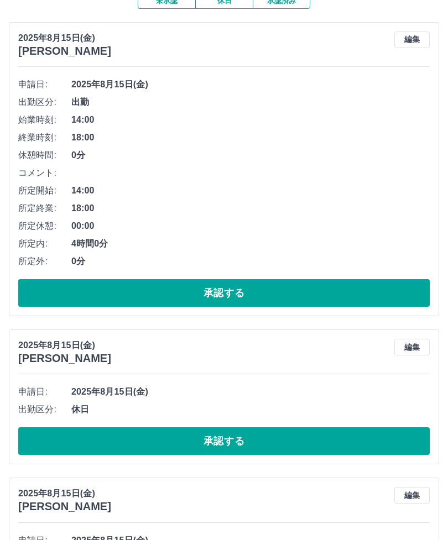
click at [411, 354] on button "編集" at bounding box center [411, 347] width 35 height 17
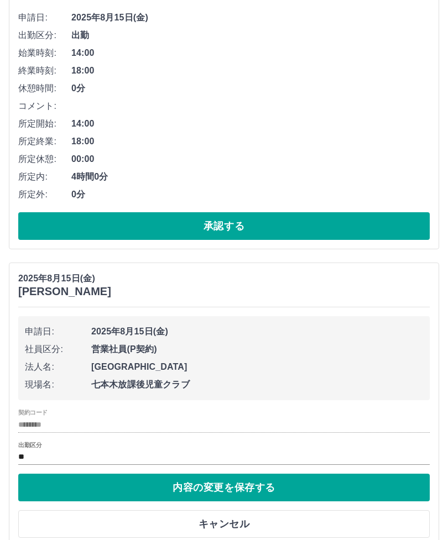
scroll to position [175, 0]
click at [148, 412] on div "契約コード ********" at bounding box center [223, 420] width 411 height 23
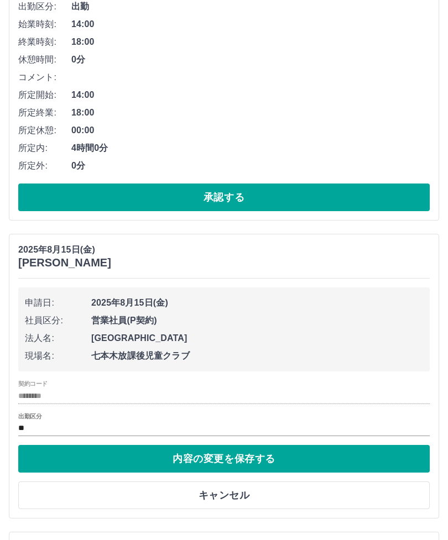
scroll to position [222, 0]
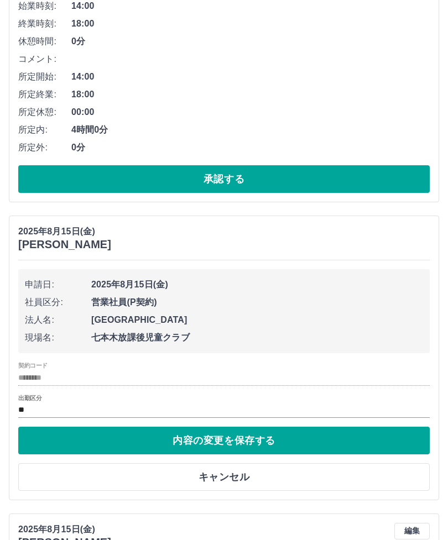
click at [279, 407] on input "**" at bounding box center [223, 411] width 411 height 14
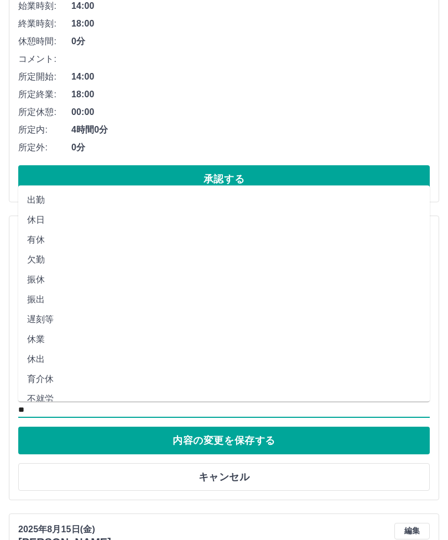
click at [127, 190] on li "出勤" at bounding box center [223, 200] width 411 height 20
type input "**"
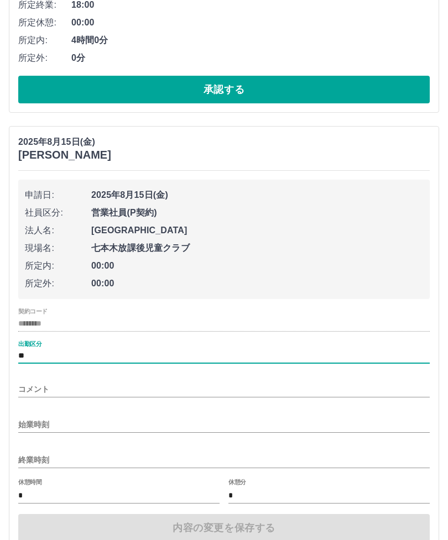
click at [180, 417] on input "始業時刻" at bounding box center [223, 425] width 411 height 16
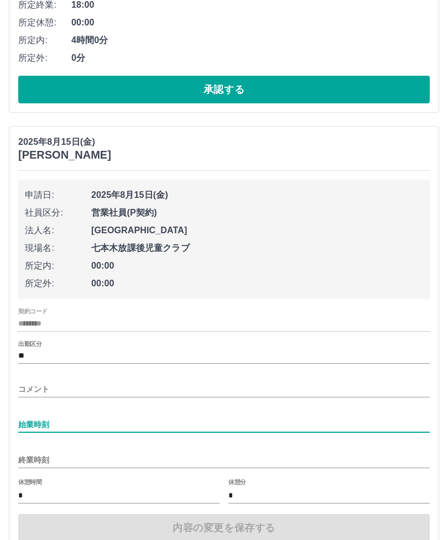
scroll to position [358, 0]
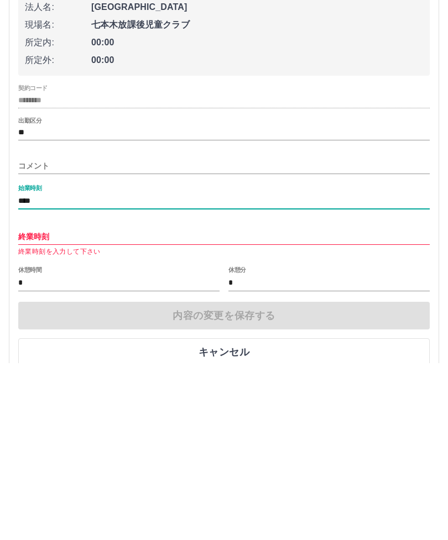
type input "****"
click at [208, 406] on input "終業時刻" at bounding box center [223, 414] width 411 height 16
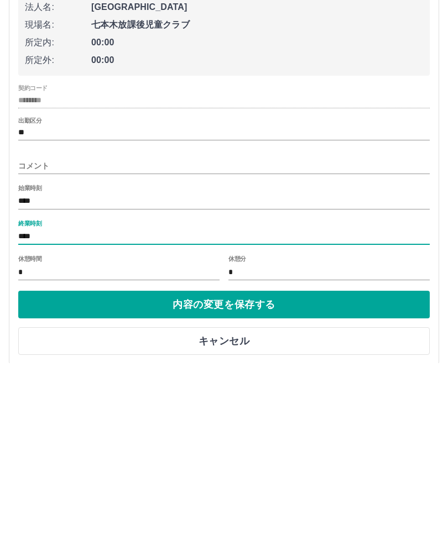
type input "****"
click at [146, 441] on input "*" at bounding box center [118, 449] width 201 height 16
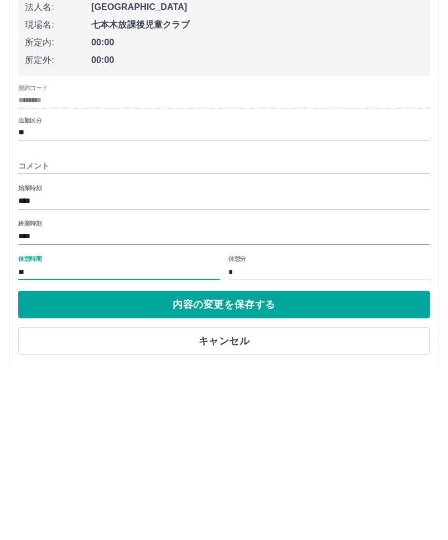
type input "*"
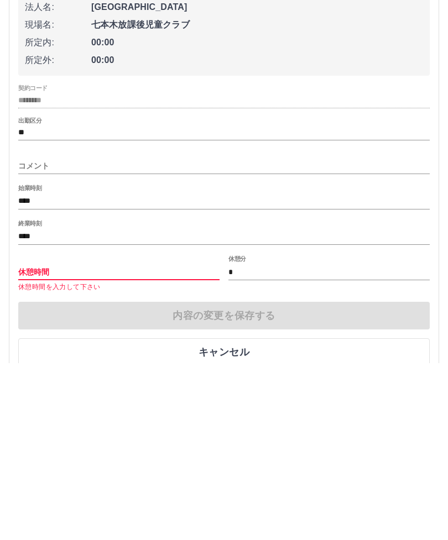
type input "*"
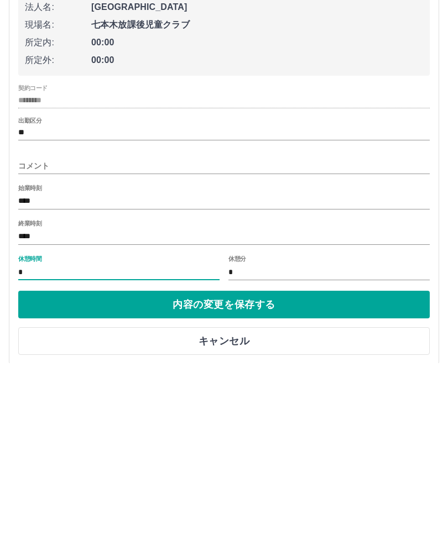
click at [296, 468] on button "内容の変更を保存する" at bounding box center [223, 482] width 411 height 28
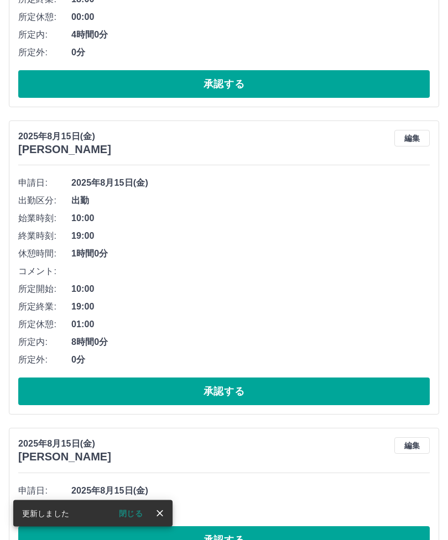
scroll to position [317, 0]
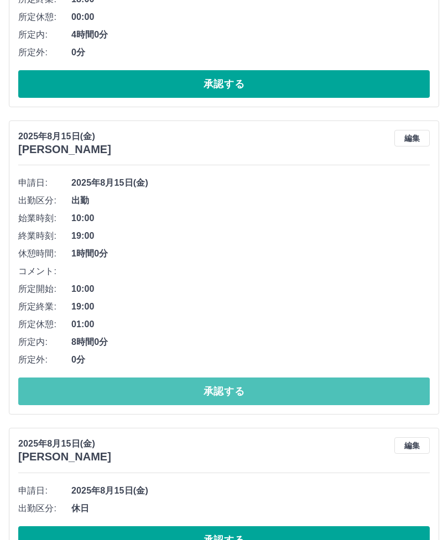
click at [296, 386] on button "承認する" at bounding box center [223, 392] width 411 height 28
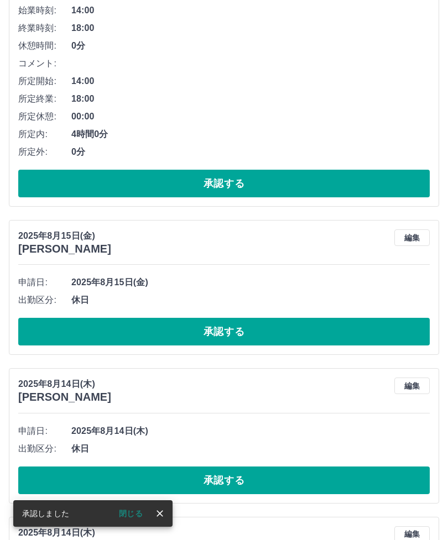
scroll to position [217, 0]
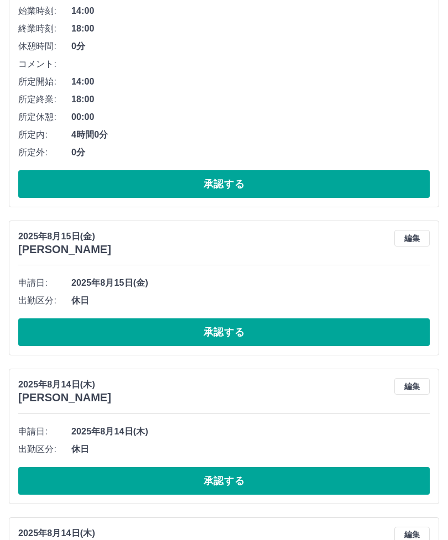
click at [408, 232] on button "編集" at bounding box center [411, 238] width 35 height 17
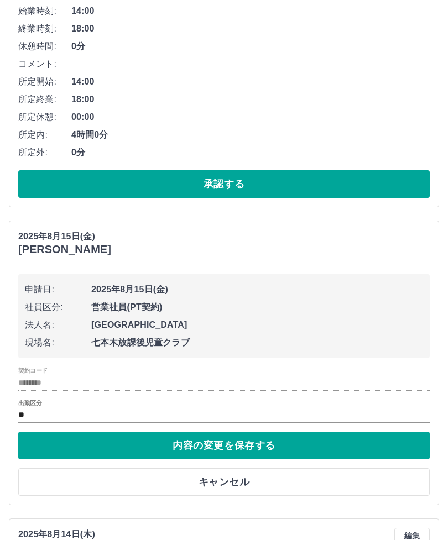
click at [247, 400] on div "出勤区分 **" at bounding box center [223, 411] width 411 height 23
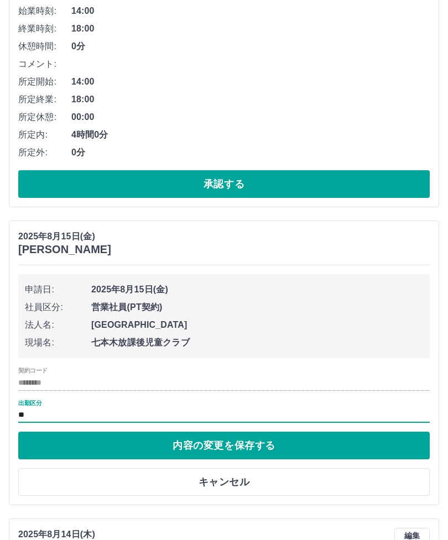
click at [150, 410] on input "**" at bounding box center [223, 415] width 411 height 14
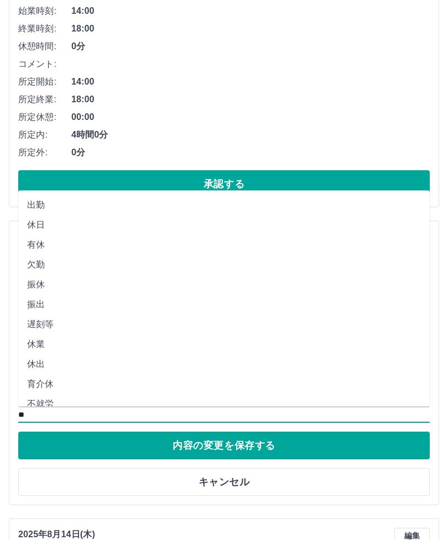
click at [221, 195] on li "出勤" at bounding box center [223, 205] width 411 height 20
type input "**"
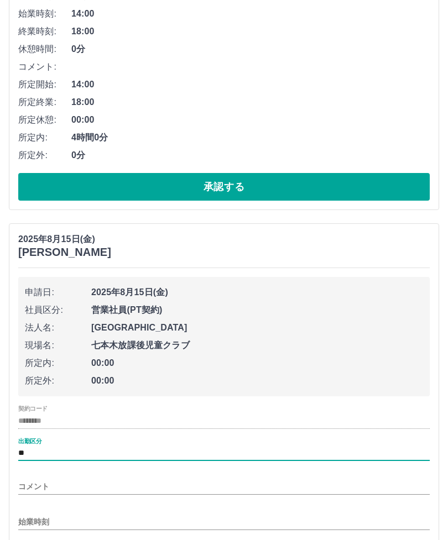
click at [149, 521] on input "始業時刻" at bounding box center [223, 522] width 411 height 16
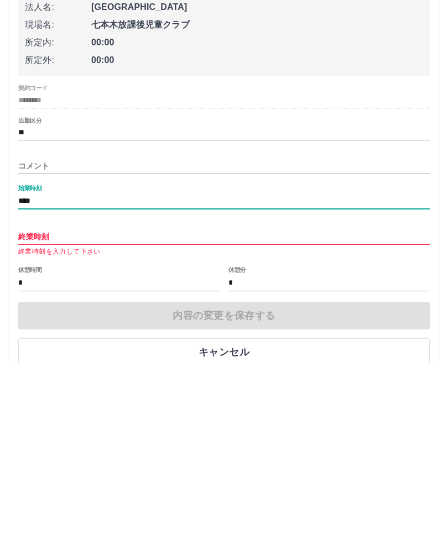
type input "****"
click at [149, 406] on input "終業時刻" at bounding box center [223, 414] width 411 height 16
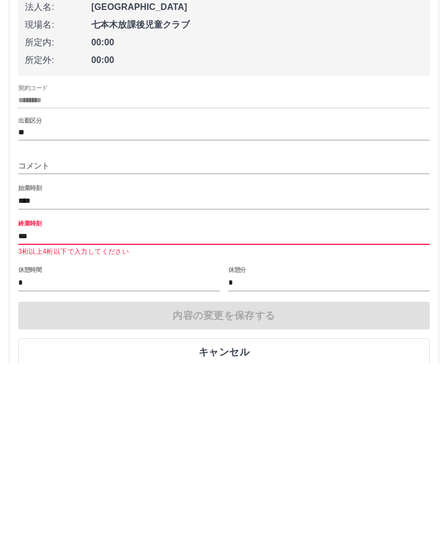
type input "****"
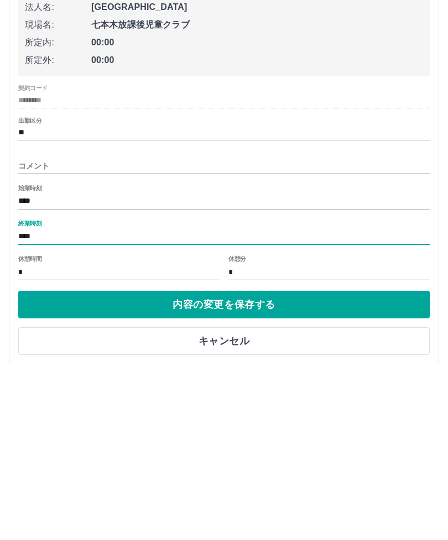
click at [359, 468] on button "内容の変更を保存する" at bounding box center [223, 482] width 411 height 28
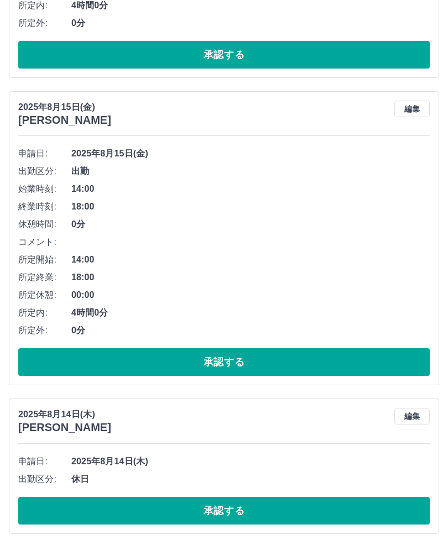
scroll to position [347, 0]
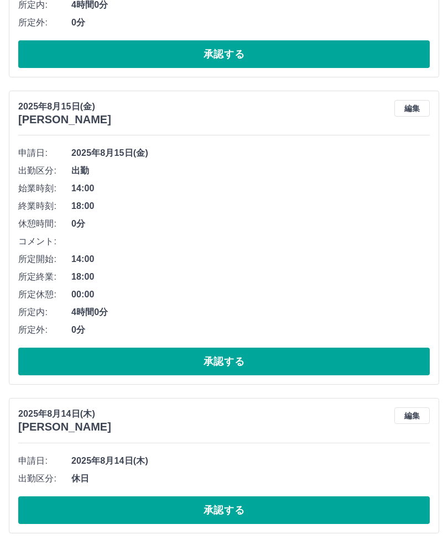
click at [344, 359] on button "承認する" at bounding box center [223, 362] width 411 height 28
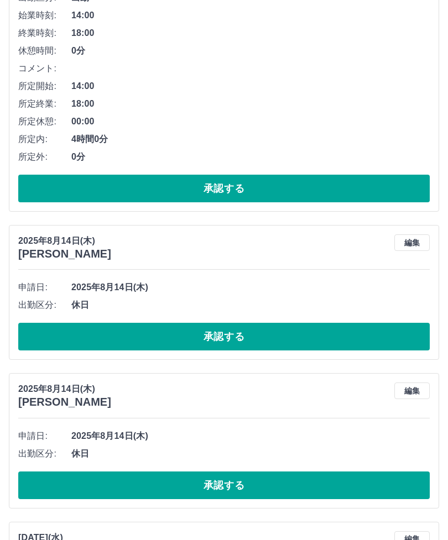
scroll to position [213, 0]
click at [336, 331] on button "承認する" at bounding box center [223, 337] width 411 height 28
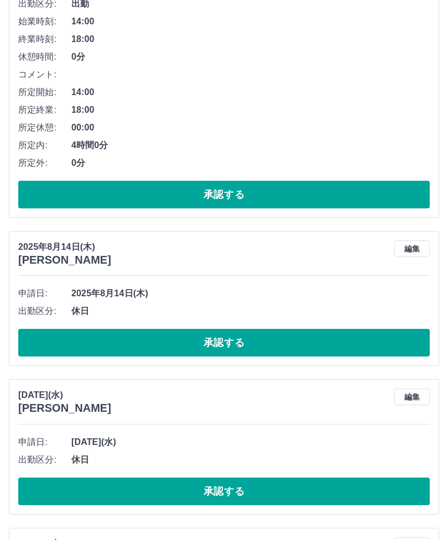
scroll to position [224, 0]
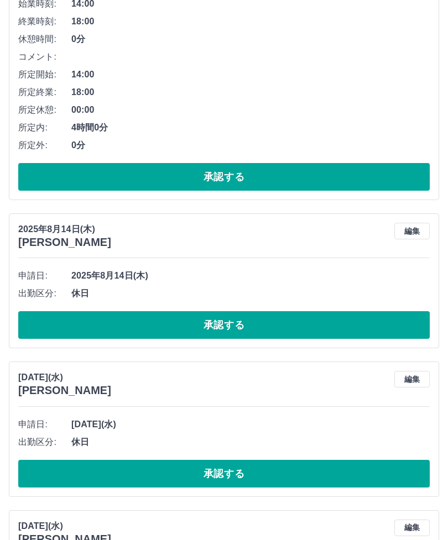
click at [329, 320] on button "承認する" at bounding box center [223, 325] width 411 height 28
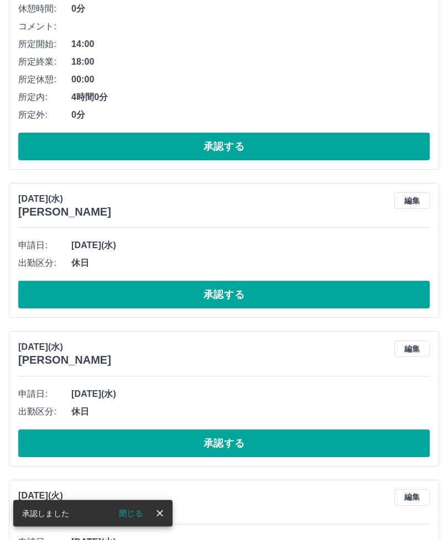
scroll to position [255, 0]
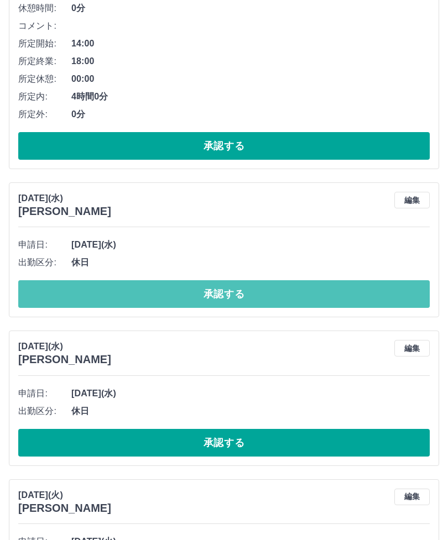
click at [378, 294] on button "承認する" at bounding box center [223, 294] width 411 height 28
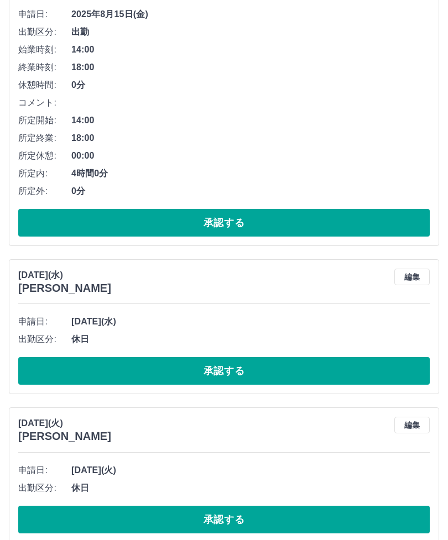
scroll to position [239, 0]
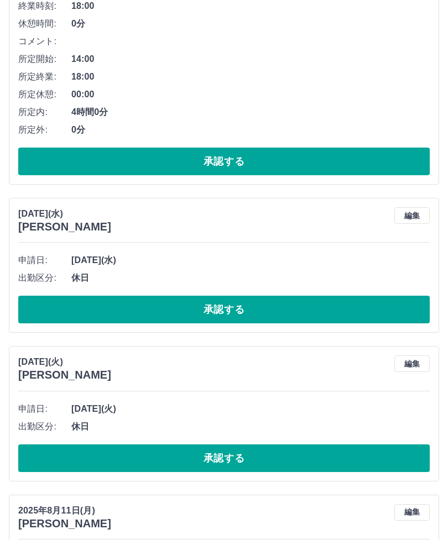
click at [327, 306] on button "承認する" at bounding box center [223, 310] width 411 height 28
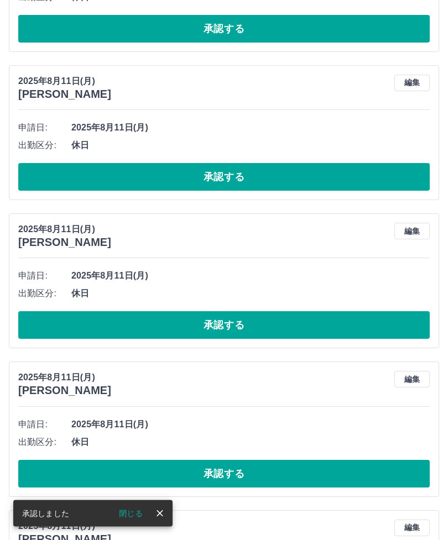
scroll to position [668, 0]
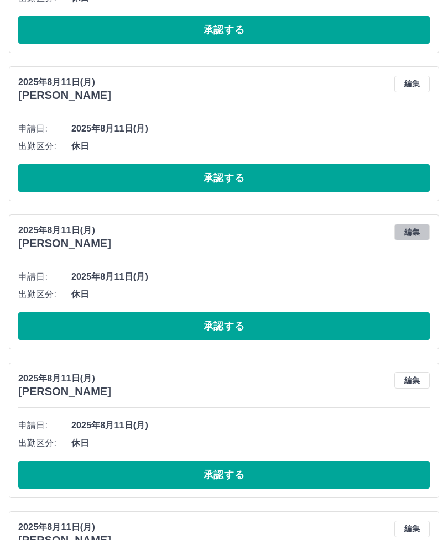
click at [412, 229] on button "編集" at bounding box center [411, 232] width 35 height 17
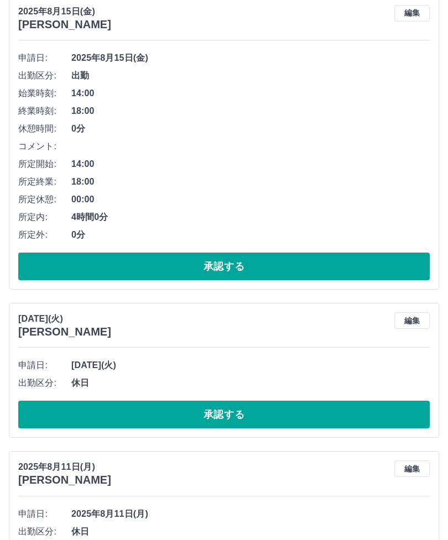
scroll to position [188, 0]
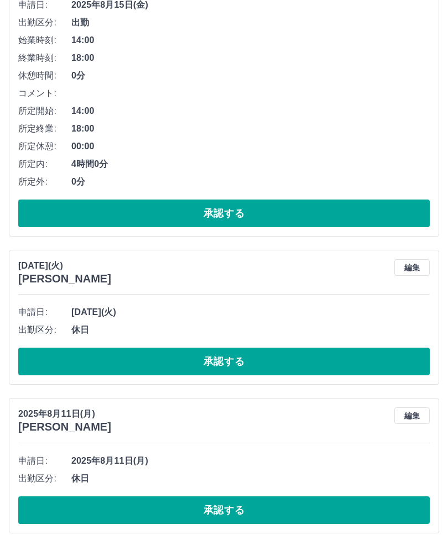
click at [350, 360] on button "承認する" at bounding box center [223, 362] width 411 height 28
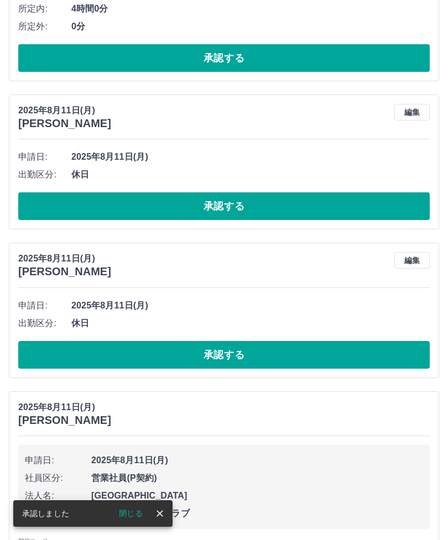
scroll to position [333, 0]
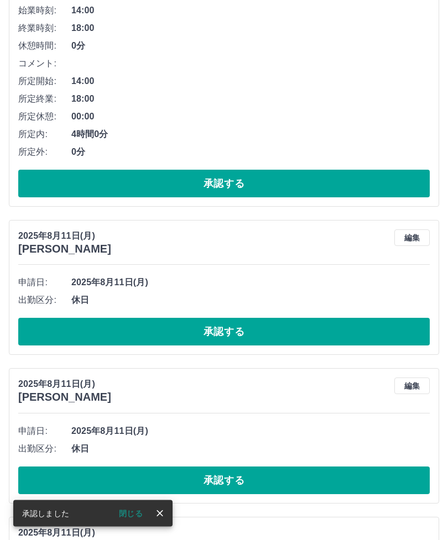
click at [334, 330] on button "承認する" at bounding box center [223, 332] width 411 height 28
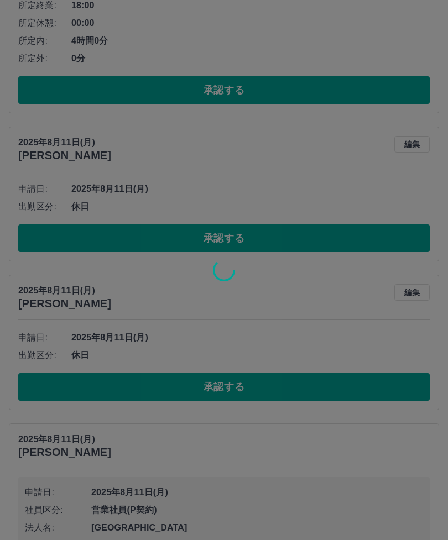
scroll to position [312, 0]
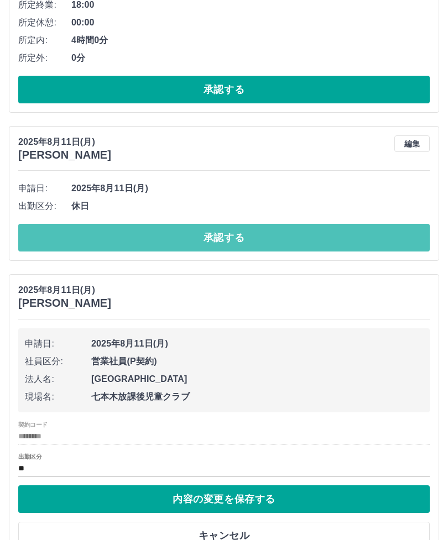
click at [329, 233] on button "承認する" at bounding box center [223, 238] width 411 height 28
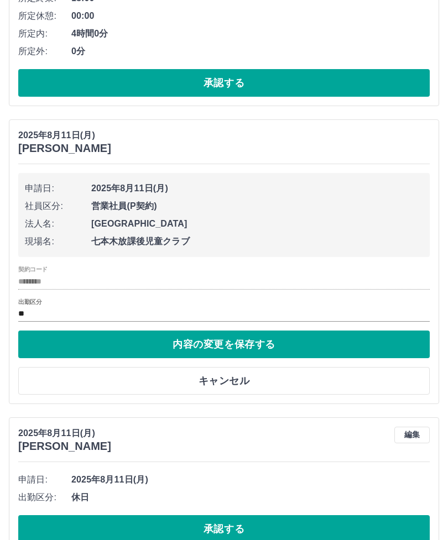
scroll to position [304, 0]
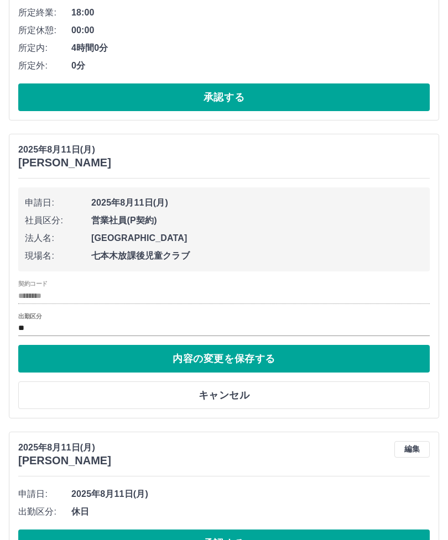
click at [288, 393] on button "キャンセル" at bounding box center [223, 395] width 411 height 28
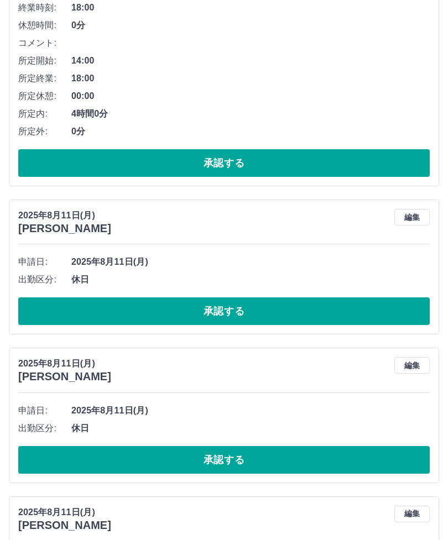
click at [307, 315] on button "承認する" at bounding box center [223, 312] width 411 height 28
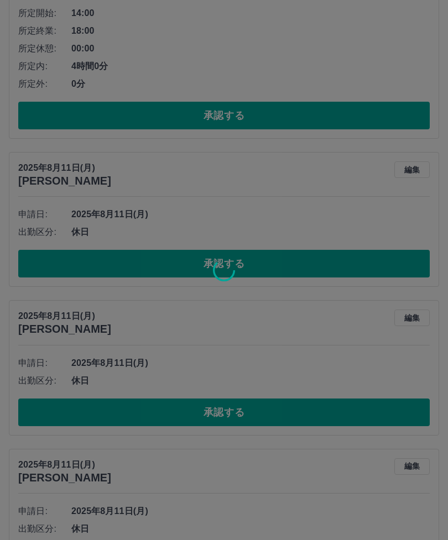
scroll to position [317, 0]
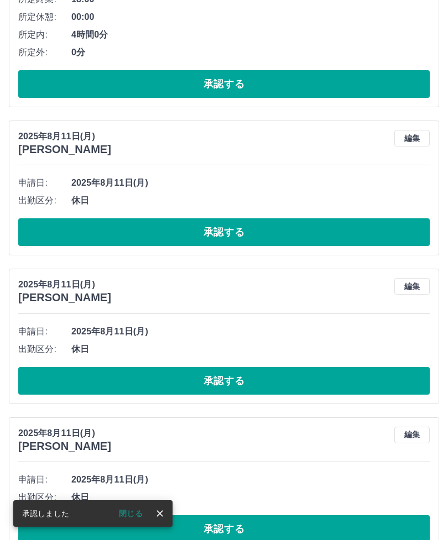
click at [316, 229] on button "承認する" at bounding box center [223, 232] width 411 height 28
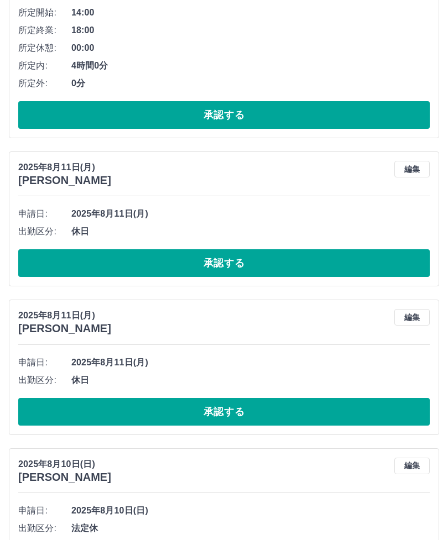
click at [300, 258] on button "承認する" at bounding box center [223, 264] width 411 height 28
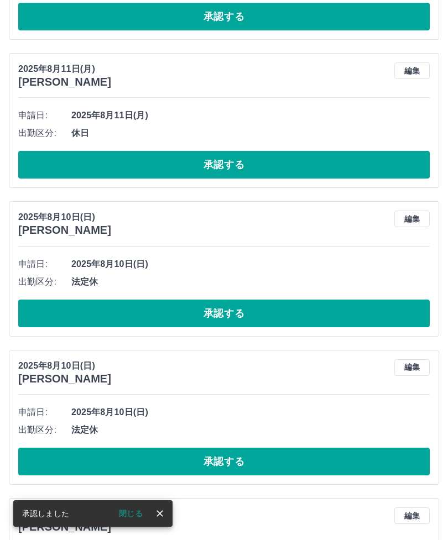
scroll to position [365, 0]
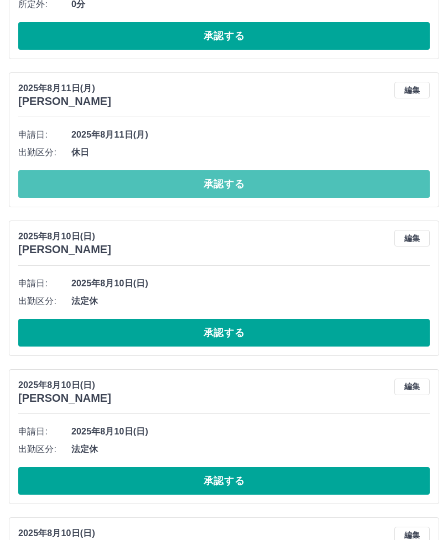
click at [307, 185] on button "承認する" at bounding box center [223, 184] width 411 height 28
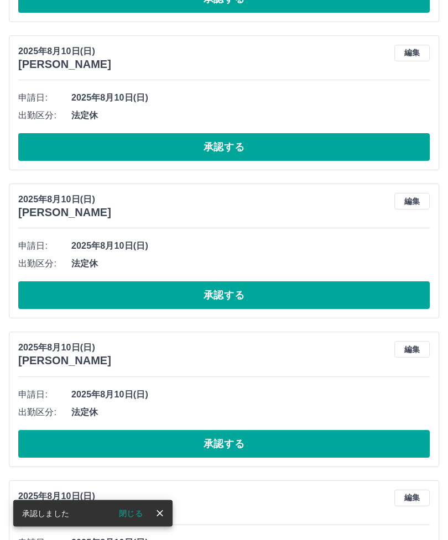
scroll to position [752, 0]
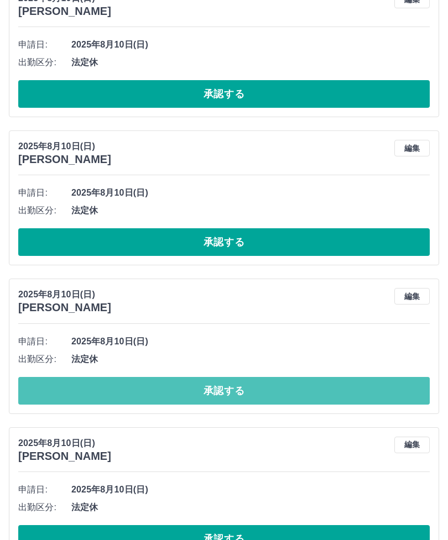
click at [299, 389] on button "承認する" at bounding box center [223, 392] width 411 height 28
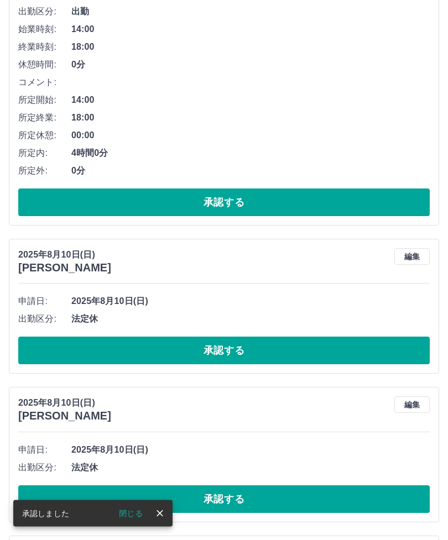
scroll to position [199, 0]
click at [309, 350] on button "承認する" at bounding box center [223, 351] width 411 height 28
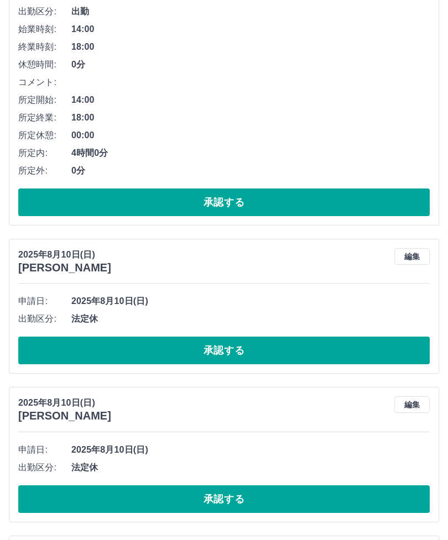
click at [292, 345] on button "承認する" at bounding box center [223, 351] width 411 height 28
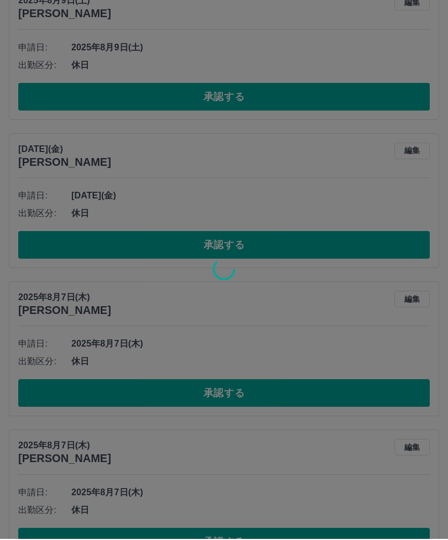
scroll to position [1342, 0]
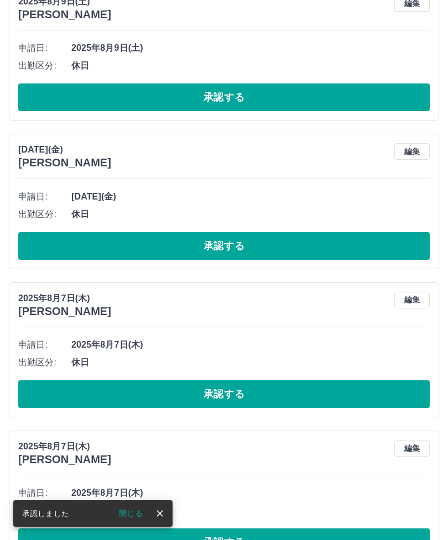
click at [317, 537] on button "承認する" at bounding box center [223, 542] width 411 height 28
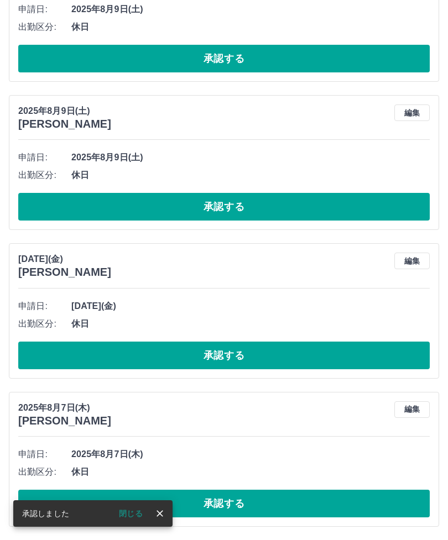
scroll to position [1194, 0]
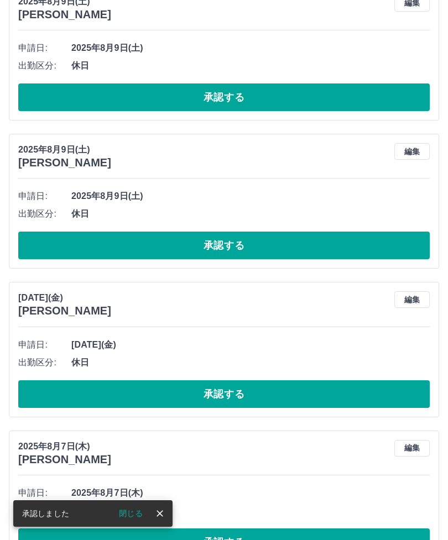
click at [243, 539] on button "承認する" at bounding box center [223, 542] width 411 height 28
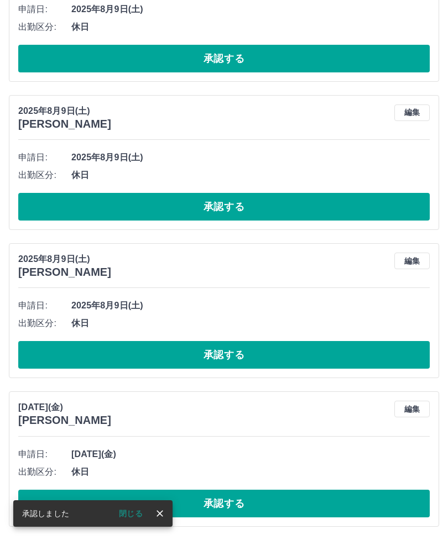
scroll to position [1046, 0]
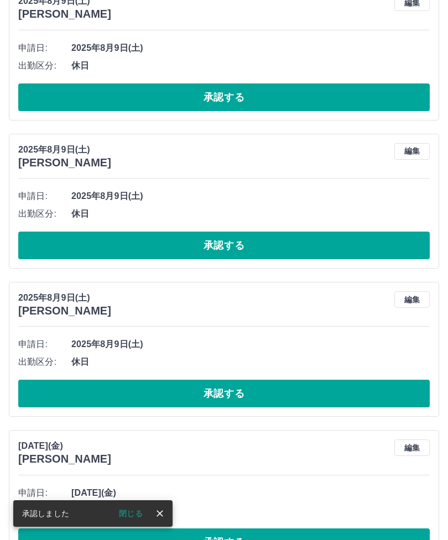
click at [232, 539] on button "承認する" at bounding box center [223, 542] width 411 height 28
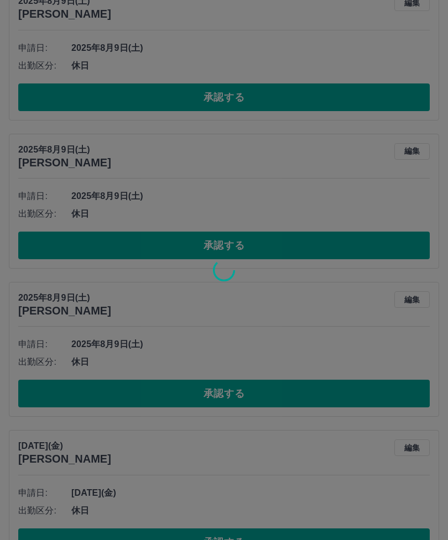
click at [242, 539] on div at bounding box center [224, 270] width 448 height 540
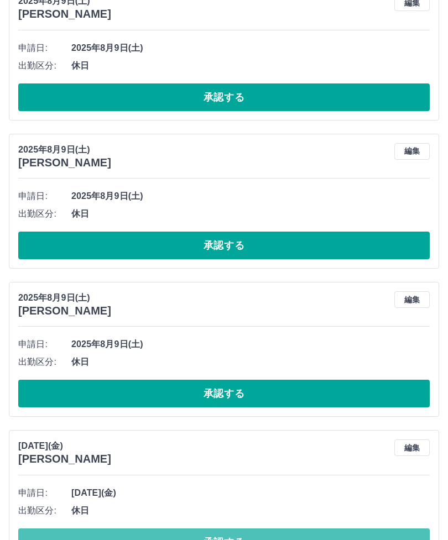
click at [224, 539] on button "承認する" at bounding box center [223, 542] width 411 height 28
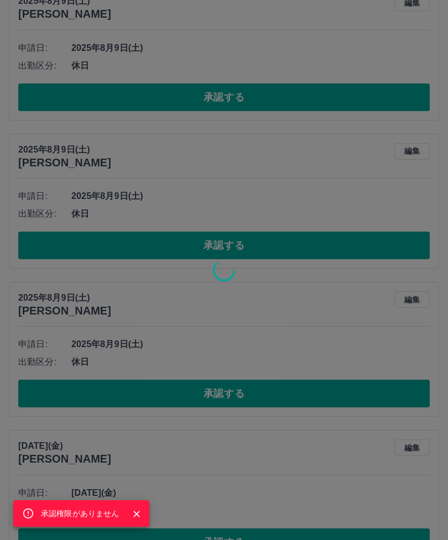
click at [316, 493] on div "承認権限がありません" at bounding box center [224, 270] width 448 height 540
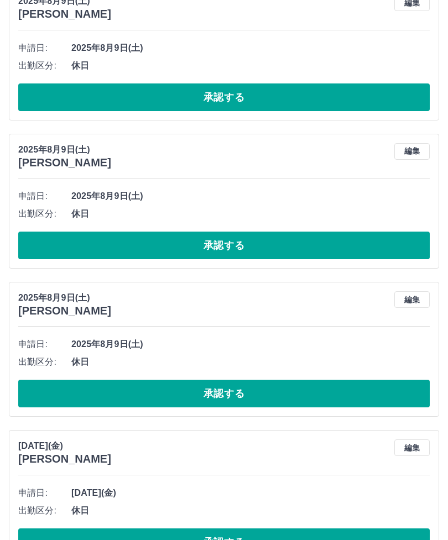
scroll to position [898, 0]
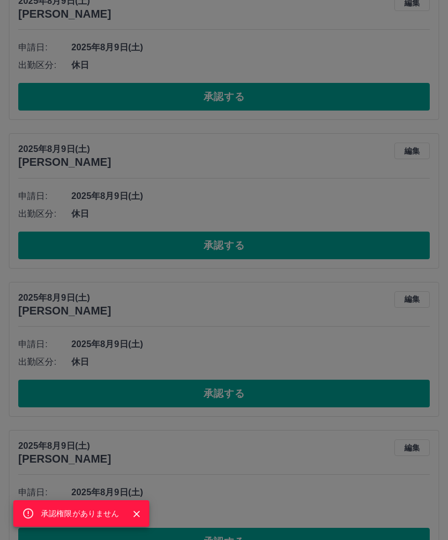
click at [232, 538] on div "承認権限がありません" at bounding box center [224, 270] width 448 height 540
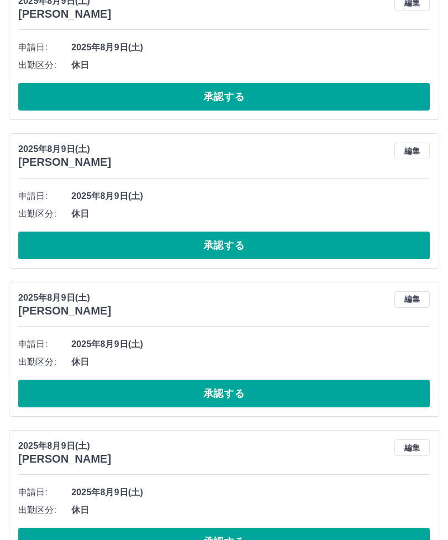
click at [237, 539] on button "承認する" at bounding box center [223, 542] width 411 height 28
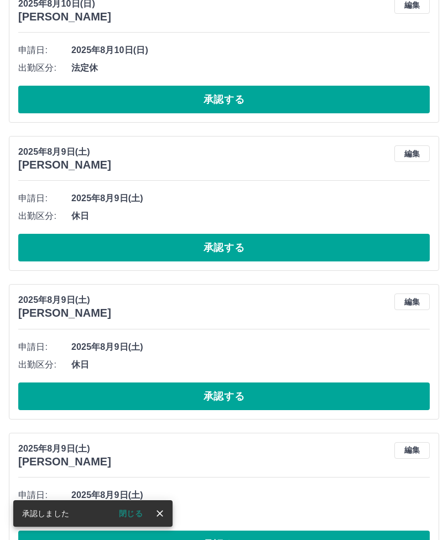
scroll to position [750, 0]
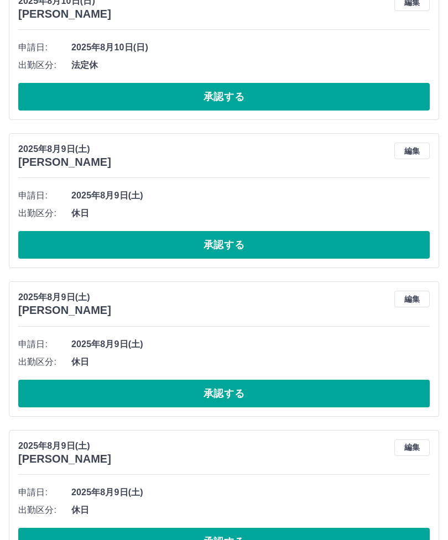
click at [237, 539] on button "承認する" at bounding box center [223, 542] width 411 height 28
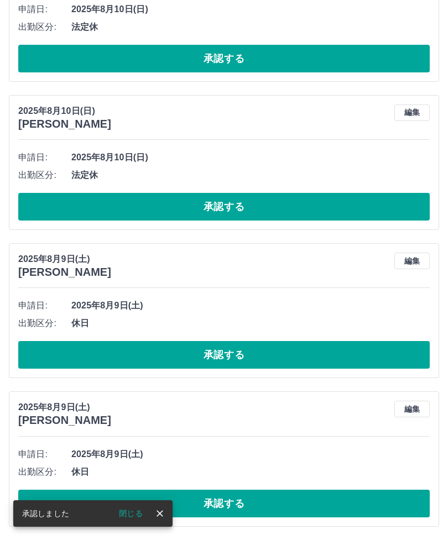
scroll to position [601, 0]
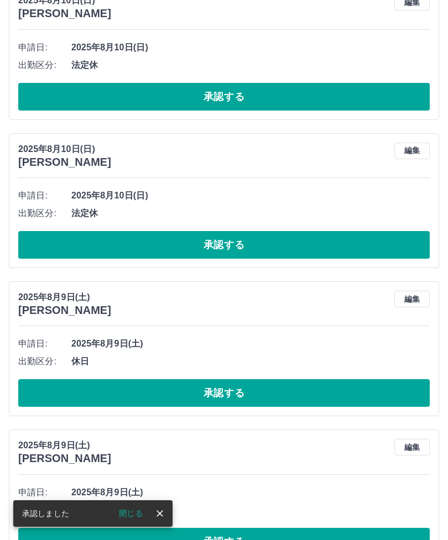
click at [221, 539] on button "承認する" at bounding box center [223, 542] width 411 height 28
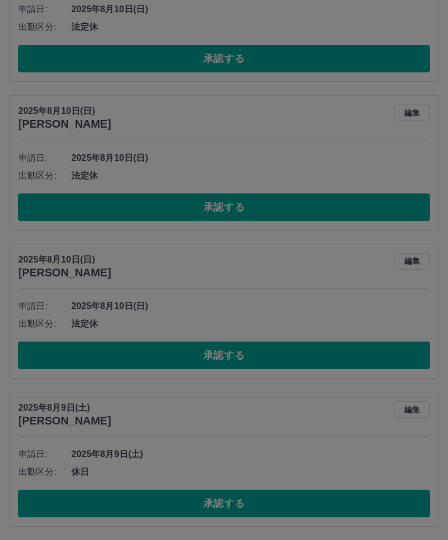
scroll to position [453, 0]
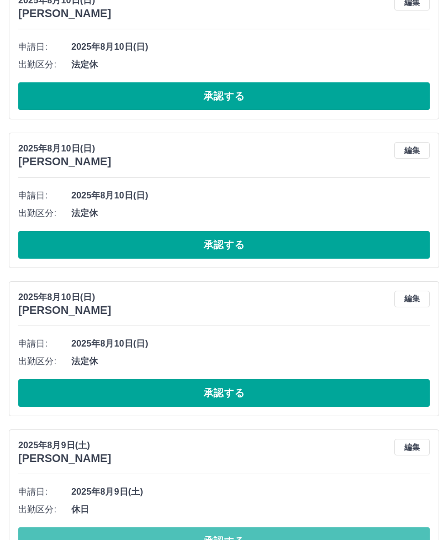
click at [216, 539] on button "承認する" at bounding box center [223, 541] width 411 height 28
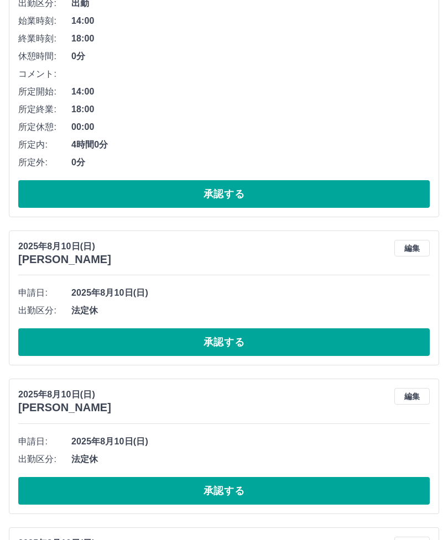
scroll to position [207, 0]
click at [305, 339] on button "承認する" at bounding box center [223, 342] width 411 height 28
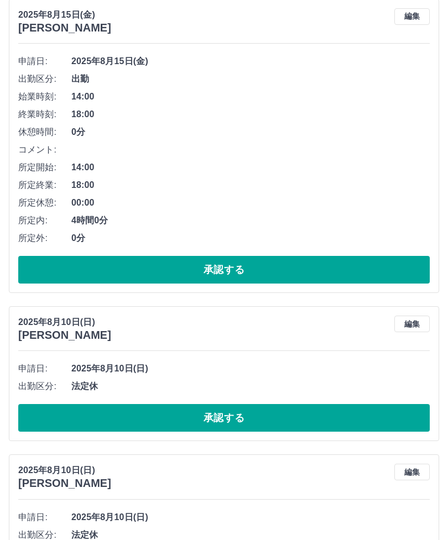
scroll to position [157, 0]
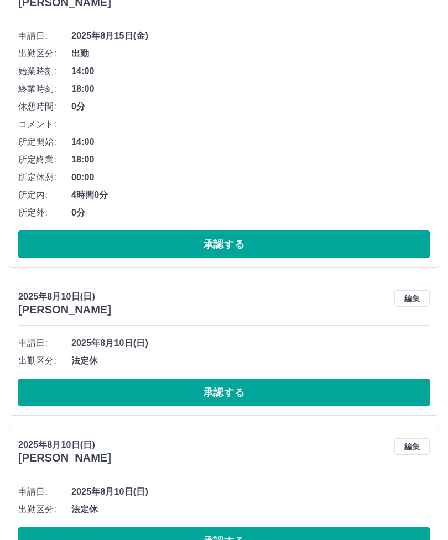
click at [308, 389] on button "承認する" at bounding box center [223, 393] width 411 height 28
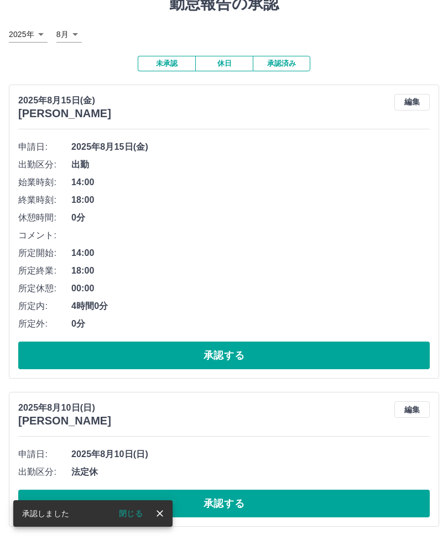
scroll to position [9, 0]
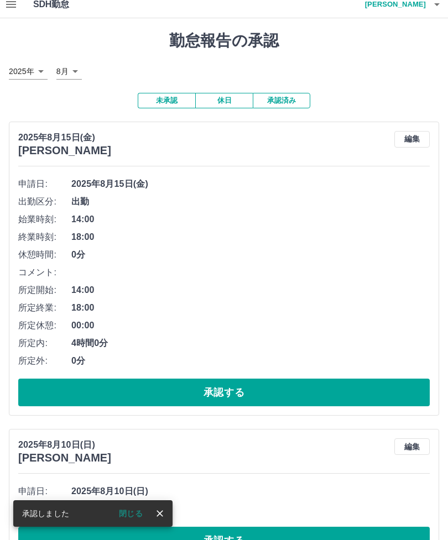
click at [260, 531] on button "承認する" at bounding box center [223, 541] width 411 height 28
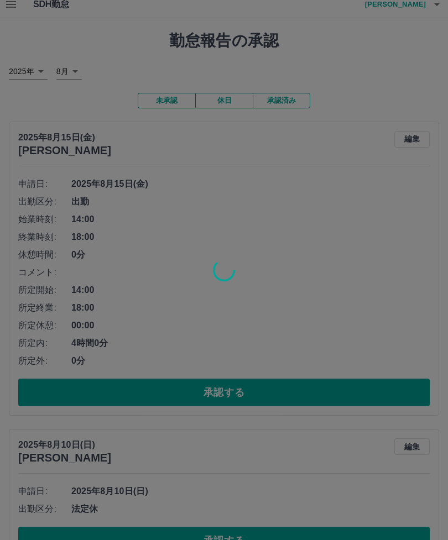
scroll to position [0, 0]
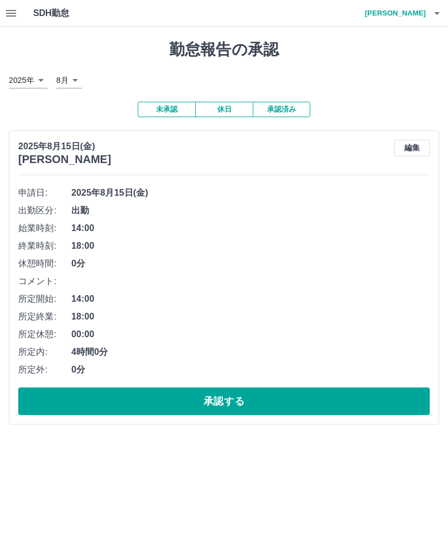
click at [404, 9] on h4 "後閑　沙弥香" at bounding box center [392, 13] width 66 height 27
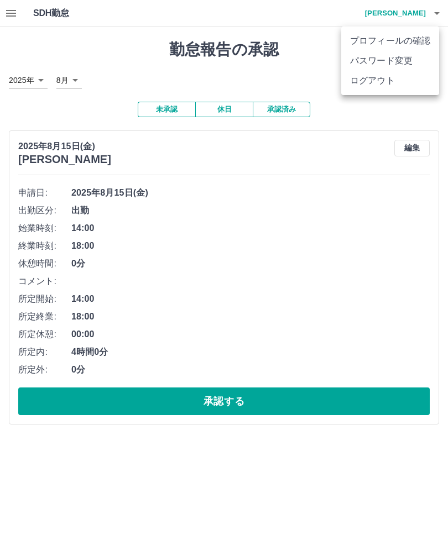
click at [381, 78] on li "ログアウト" at bounding box center [390, 81] width 98 height 20
